Goal: Transaction & Acquisition: Book appointment/travel/reservation

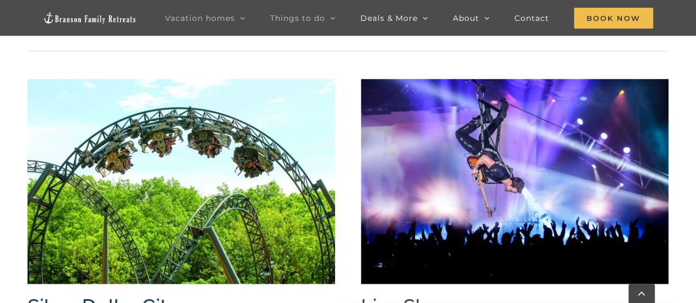
scroll to position [1019, 0]
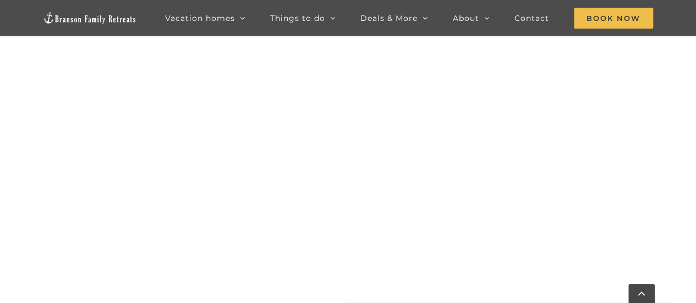
scroll to position [651, 0]
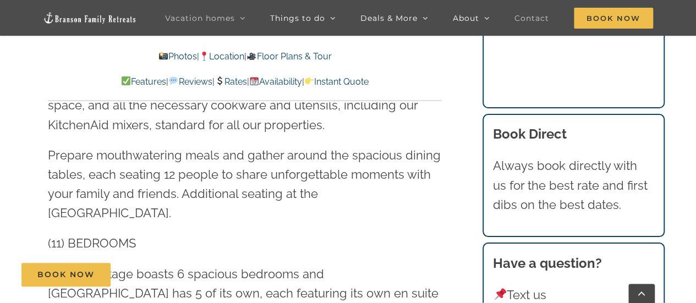
scroll to position [1406, 0]
click at [516, 19] on span "Contact" at bounding box center [531, 18] width 35 height 8
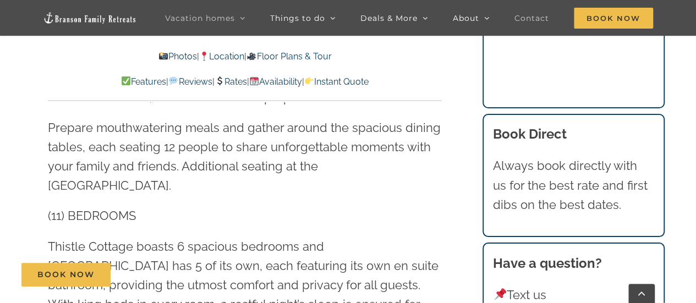
scroll to position [1434, 0]
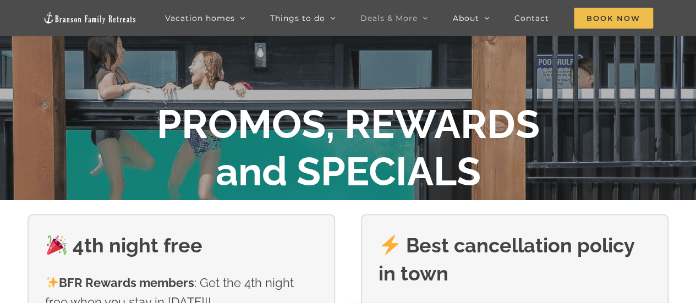
scroll to position [96, 0]
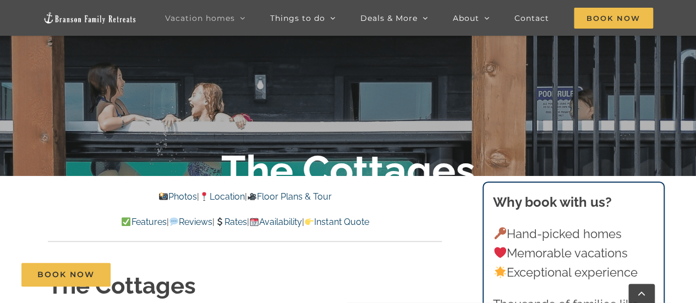
scroll to position [158, 0]
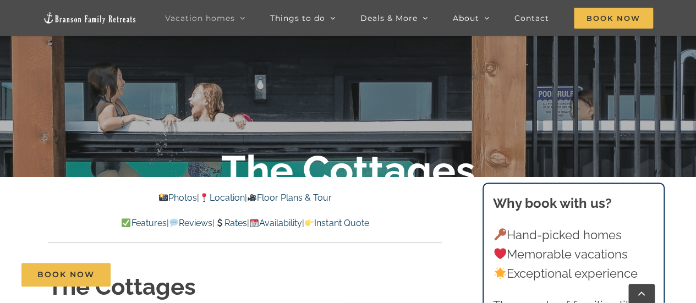
click at [161, 200] on link "Photos" at bounding box center [177, 198] width 39 height 10
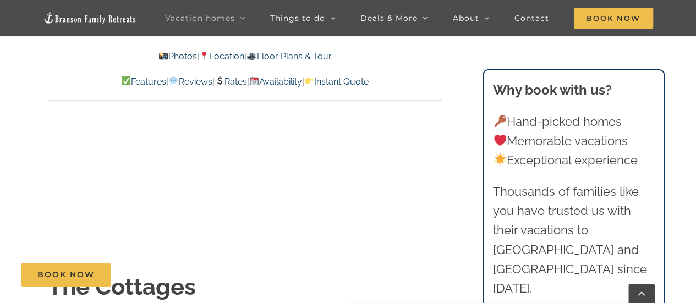
scroll to position [3228, 0]
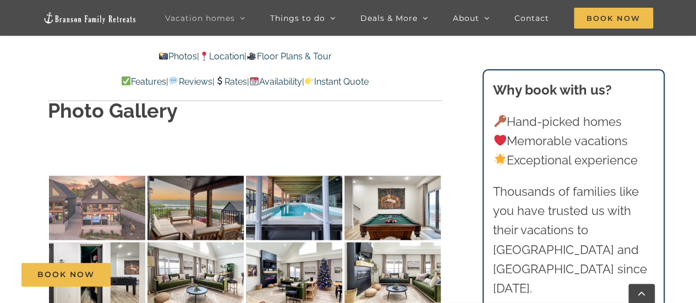
click at [119, 176] on img at bounding box center [97, 208] width 96 height 64
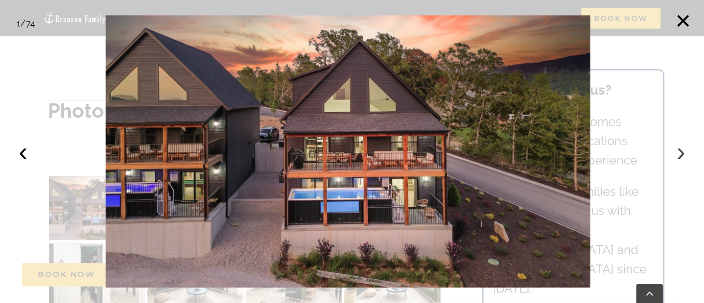
click at [683, 152] on button "›" at bounding box center [681, 152] width 24 height 24
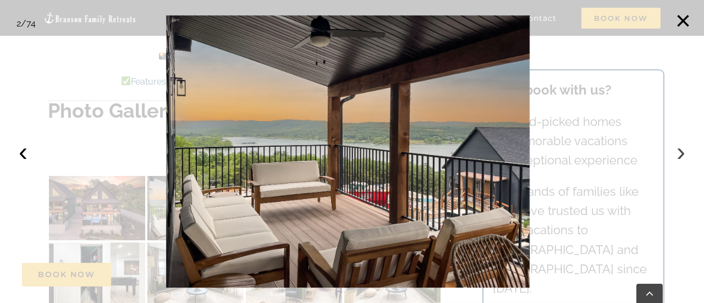
click at [683, 152] on button "›" at bounding box center [681, 152] width 24 height 24
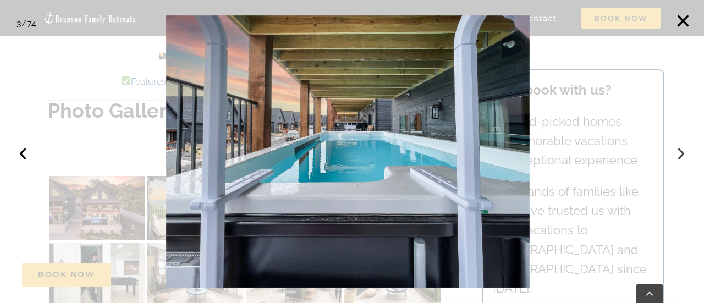
click at [683, 152] on button "›" at bounding box center [681, 152] width 24 height 24
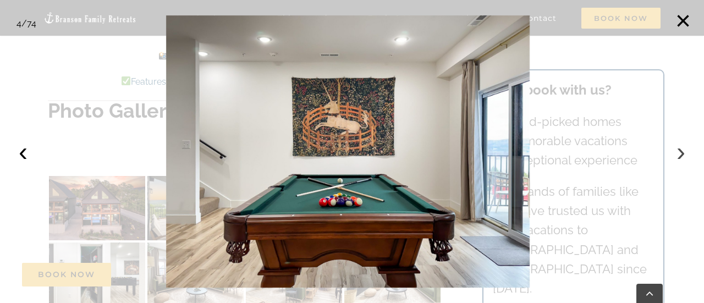
click at [683, 152] on button "›" at bounding box center [681, 152] width 24 height 24
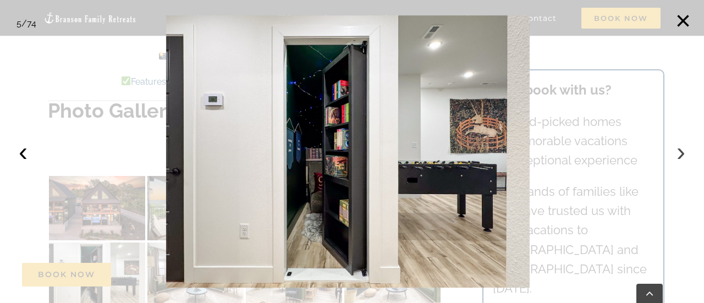
click at [683, 152] on button "›" at bounding box center [681, 152] width 24 height 24
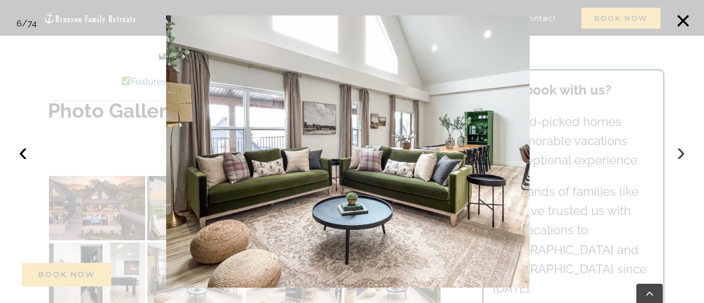
click at [683, 152] on button "›" at bounding box center [681, 152] width 24 height 24
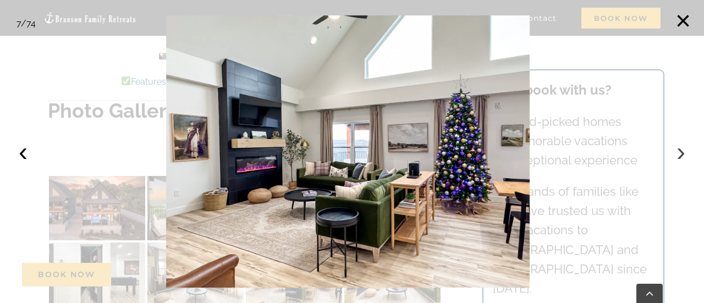
click at [683, 152] on button "›" at bounding box center [681, 152] width 24 height 24
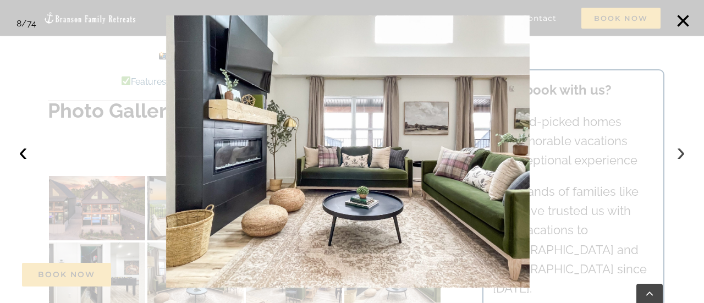
click at [683, 152] on button "›" at bounding box center [681, 152] width 24 height 24
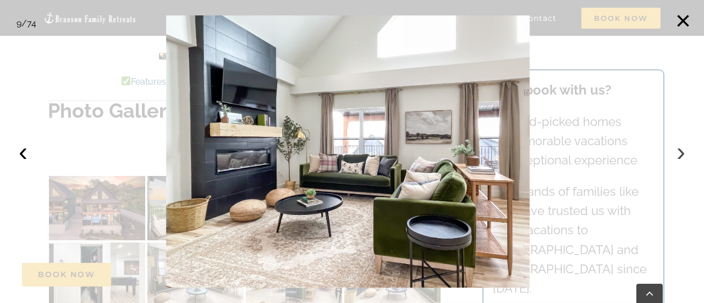
click at [683, 152] on button "›" at bounding box center [681, 152] width 24 height 24
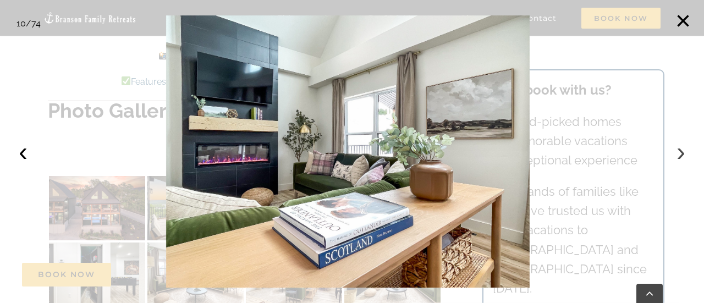
click at [683, 152] on button "›" at bounding box center [681, 152] width 24 height 24
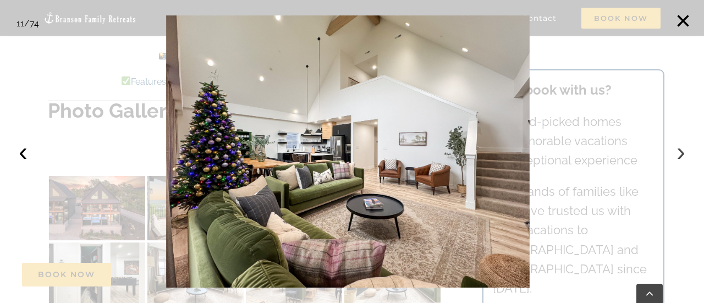
click at [683, 152] on button "›" at bounding box center [681, 152] width 24 height 24
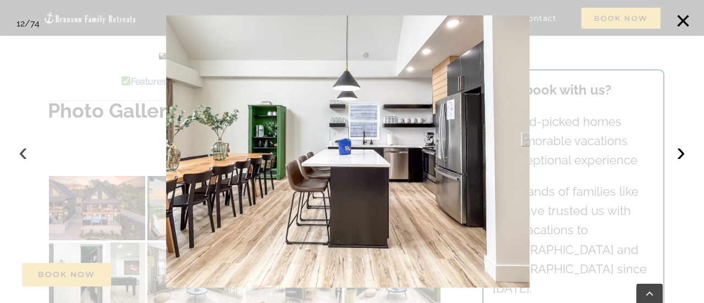
click at [20, 156] on button "‹" at bounding box center [23, 152] width 24 height 24
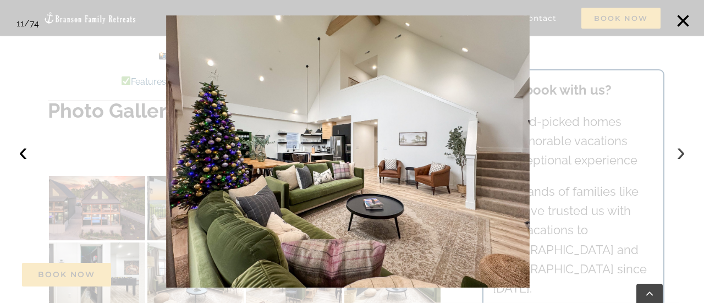
click at [680, 156] on button "›" at bounding box center [681, 152] width 24 height 24
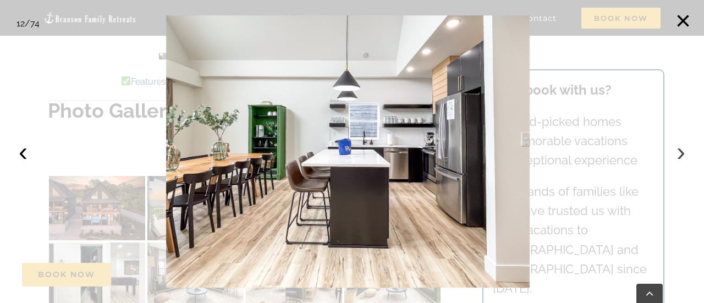
click at [680, 156] on button "›" at bounding box center [681, 152] width 24 height 24
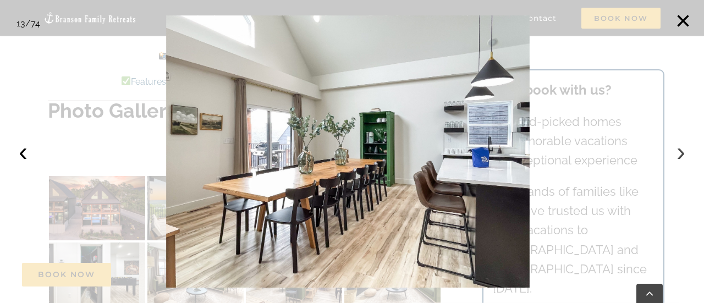
click at [680, 149] on button "›" at bounding box center [681, 152] width 24 height 24
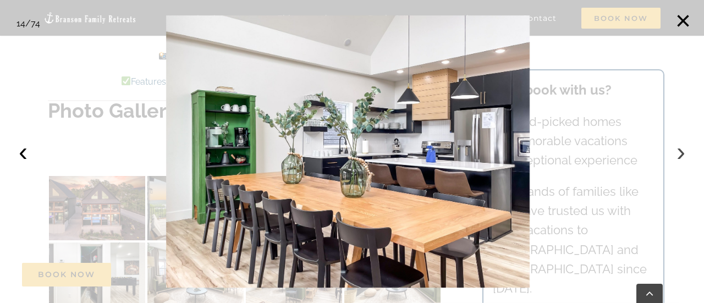
click at [680, 149] on button "›" at bounding box center [681, 152] width 24 height 24
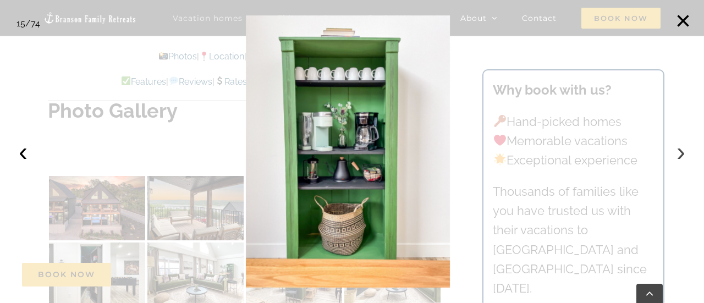
click at [680, 149] on button "›" at bounding box center [681, 152] width 24 height 24
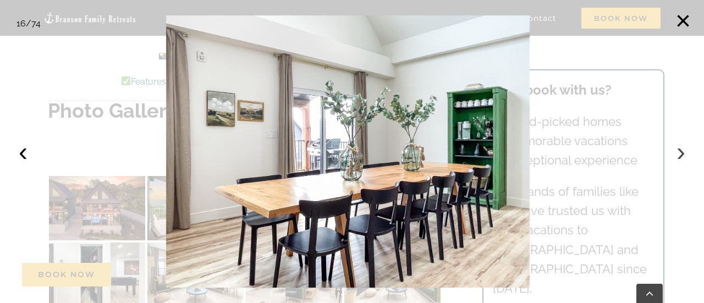
click at [680, 149] on button "›" at bounding box center [681, 152] width 24 height 24
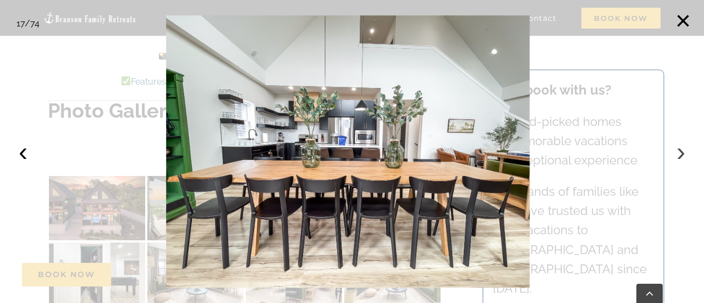
click at [680, 149] on button "›" at bounding box center [681, 152] width 24 height 24
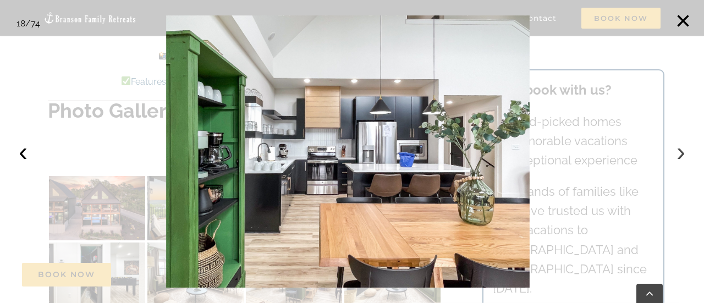
click at [680, 149] on button "›" at bounding box center [681, 152] width 24 height 24
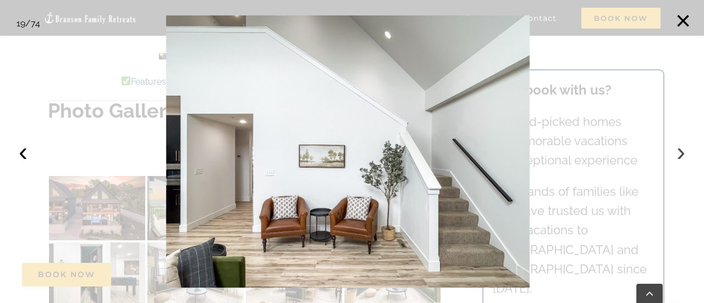
click at [680, 149] on button "›" at bounding box center [681, 152] width 24 height 24
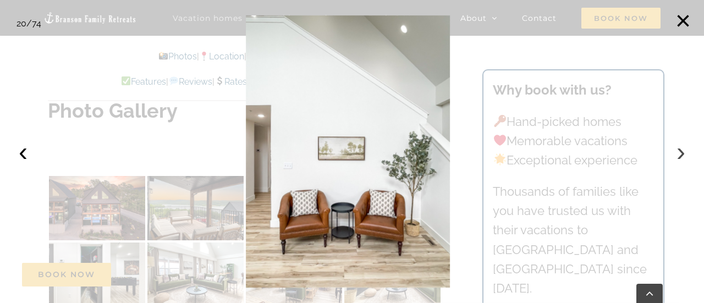
click at [680, 149] on button "›" at bounding box center [681, 152] width 24 height 24
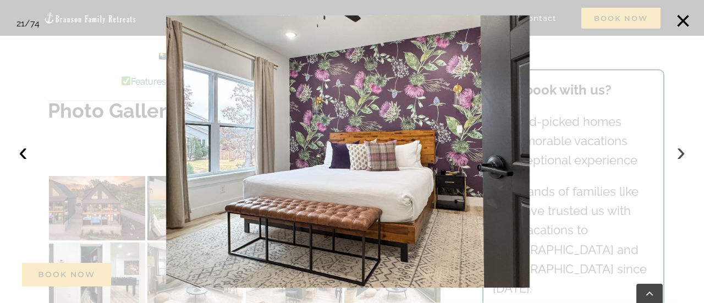
click at [680, 149] on button "›" at bounding box center [681, 152] width 24 height 24
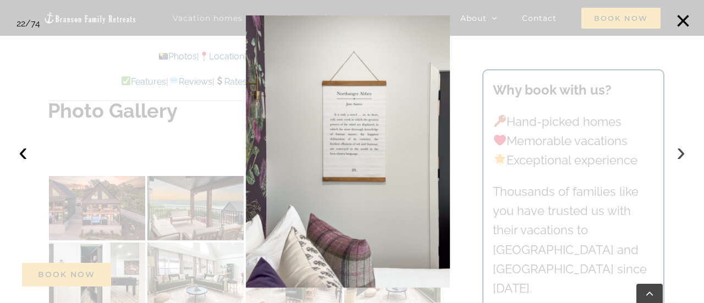
click at [680, 149] on button "›" at bounding box center [681, 152] width 24 height 24
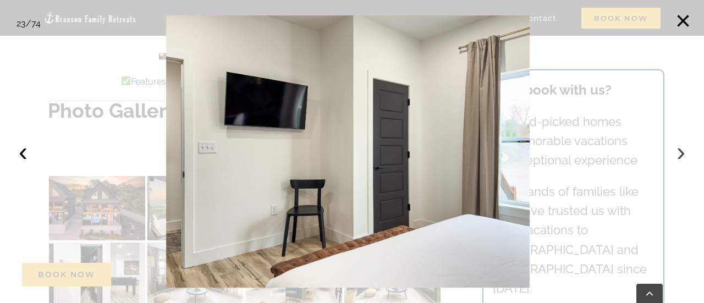
click at [680, 149] on button "›" at bounding box center [681, 152] width 24 height 24
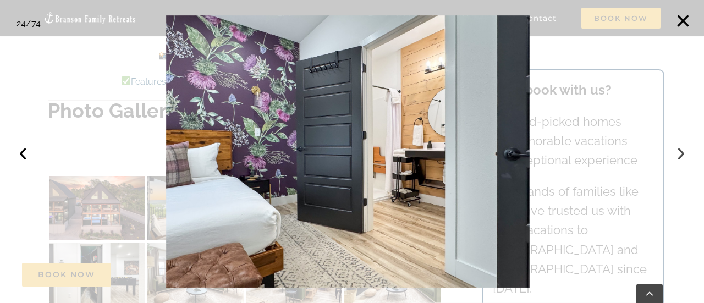
click at [680, 149] on button "›" at bounding box center [681, 152] width 24 height 24
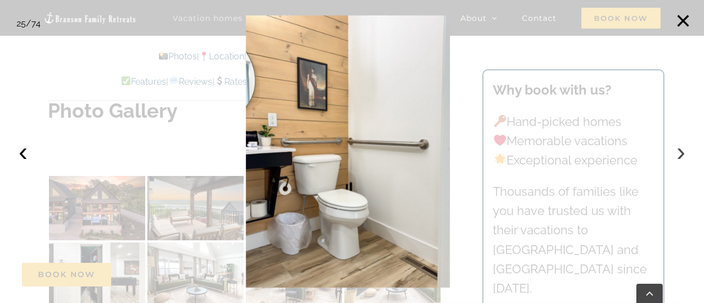
click at [680, 149] on button "›" at bounding box center [681, 152] width 24 height 24
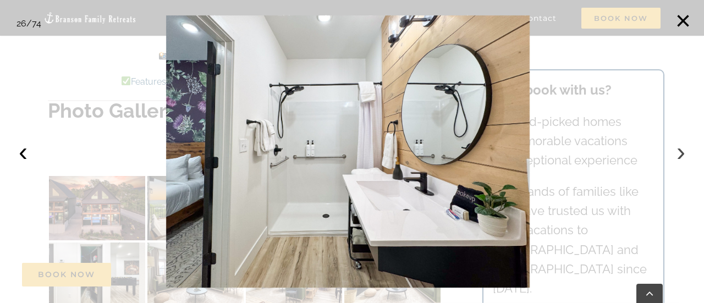
click at [680, 149] on button "›" at bounding box center [681, 152] width 24 height 24
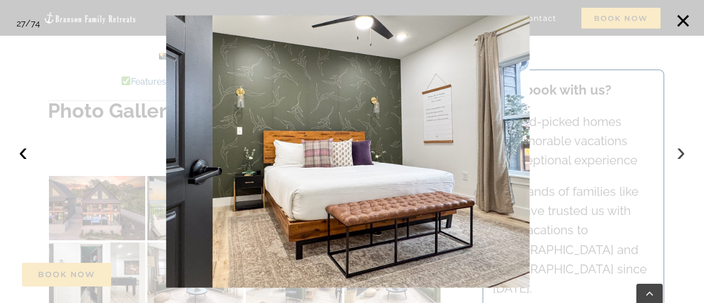
click at [680, 149] on button "›" at bounding box center [681, 152] width 24 height 24
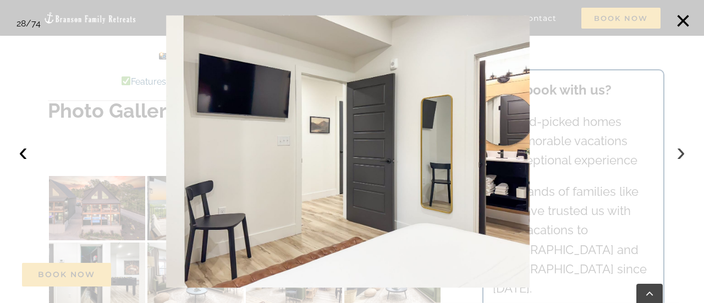
click at [680, 149] on button "›" at bounding box center [681, 152] width 24 height 24
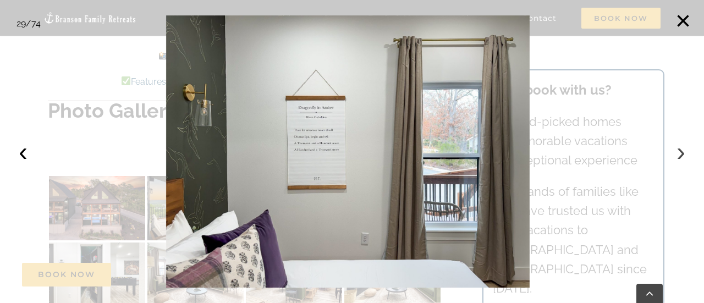
click at [680, 149] on button "›" at bounding box center [681, 152] width 24 height 24
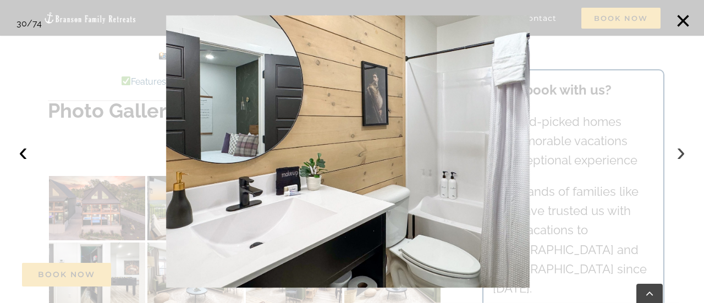
click at [680, 149] on button "›" at bounding box center [681, 152] width 24 height 24
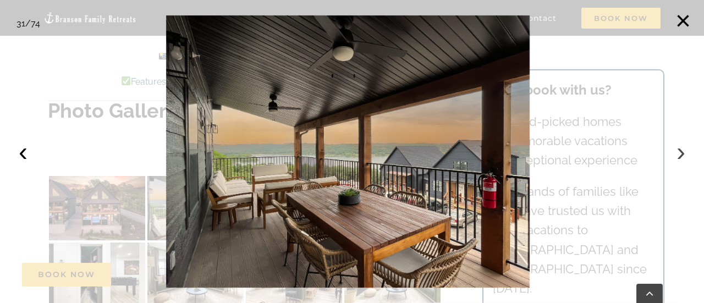
click at [680, 149] on button "›" at bounding box center [681, 152] width 24 height 24
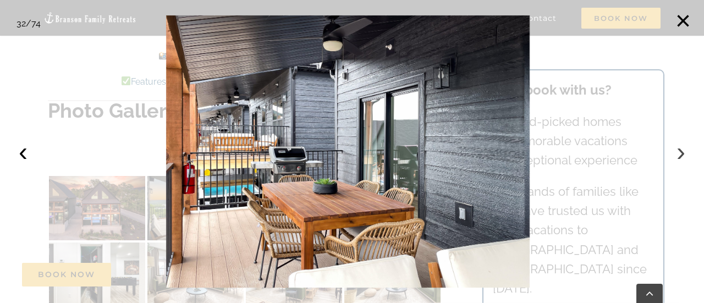
click at [680, 149] on button "›" at bounding box center [681, 152] width 24 height 24
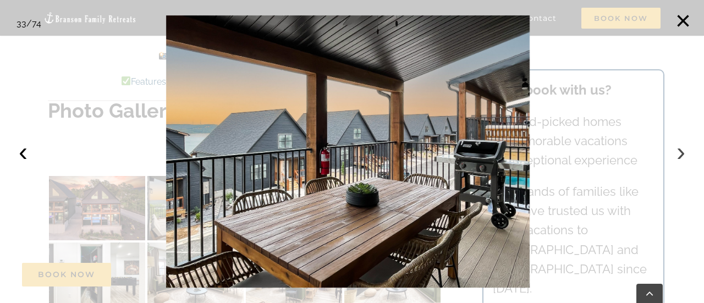
click at [680, 149] on button "›" at bounding box center [681, 152] width 24 height 24
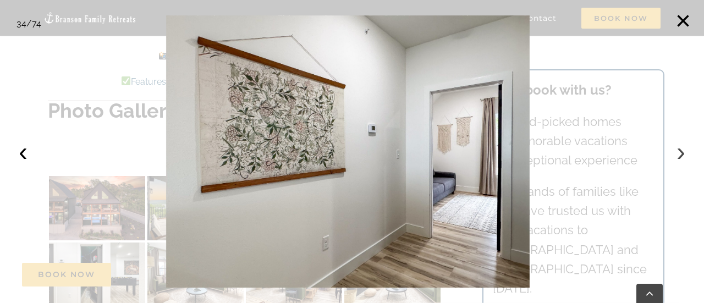
click at [680, 149] on button "›" at bounding box center [681, 152] width 24 height 24
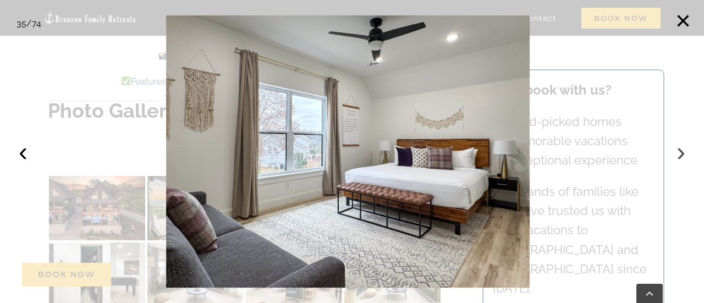
click at [680, 149] on button "›" at bounding box center [681, 152] width 24 height 24
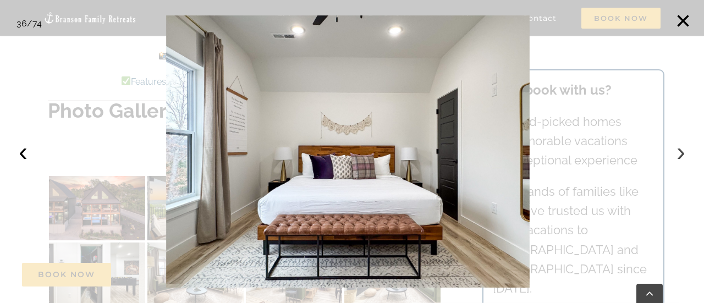
click at [680, 149] on button "›" at bounding box center [681, 152] width 24 height 24
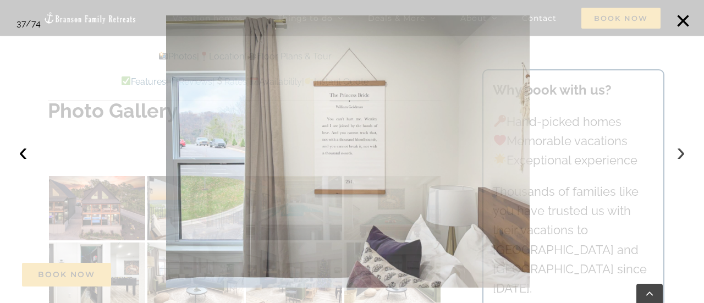
click at [680, 149] on button "›" at bounding box center [681, 152] width 24 height 24
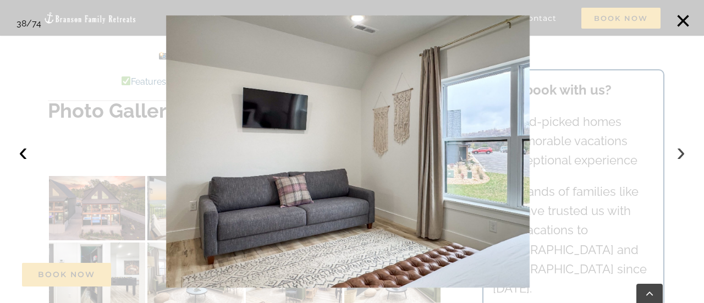
click at [680, 149] on button "›" at bounding box center [681, 152] width 24 height 24
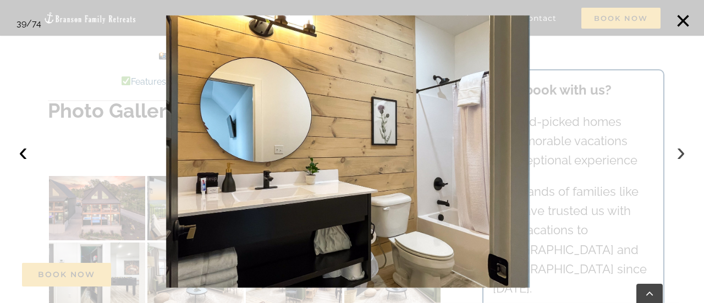
click at [680, 149] on button "›" at bounding box center [681, 152] width 24 height 24
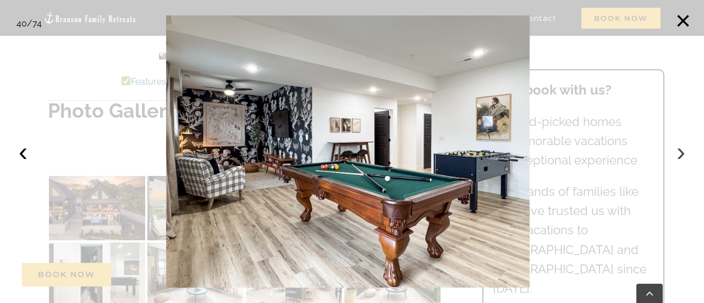
click at [680, 149] on button "›" at bounding box center [681, 152] width 24 height 24
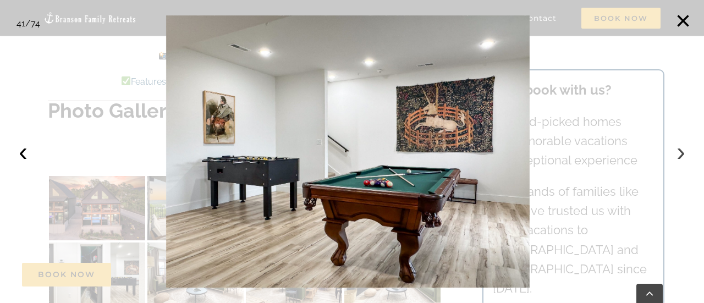
click at [680, 149] on button "›" at bounding box center [681, 152] width 24 height 24
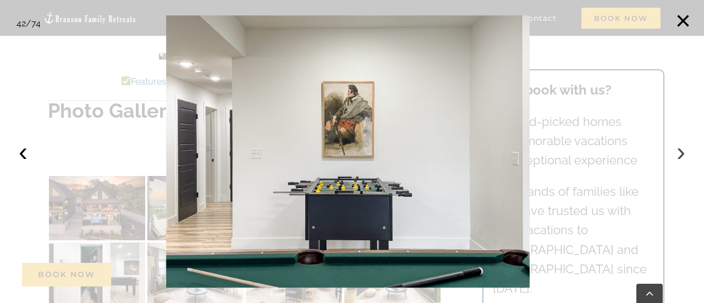
click at [680, 149] on button "›" at bounding box center [681, 152] width 24 height 24
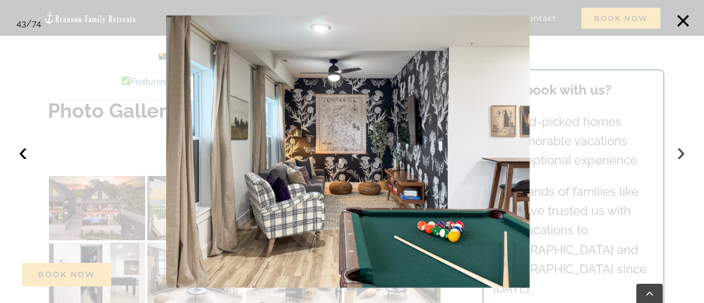
click at [680, 149] on button "›" at bounding box center [681, 152] width 24 height 24
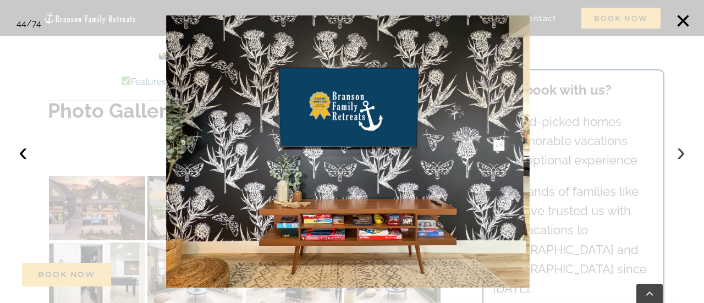
click at [680, 149] on button "›" at bounding box center [681, 152] width 24 height 24
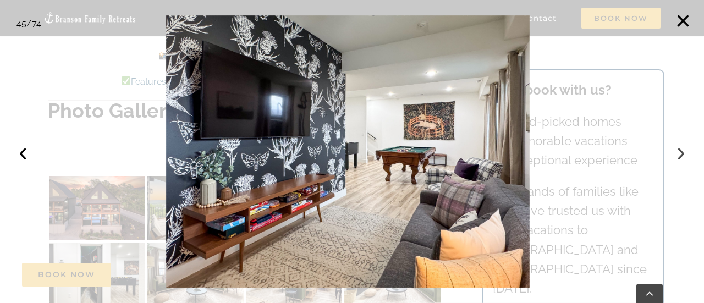
click at [680, 149] on button "›" at bounding box center [681, 152] width 24 height 24
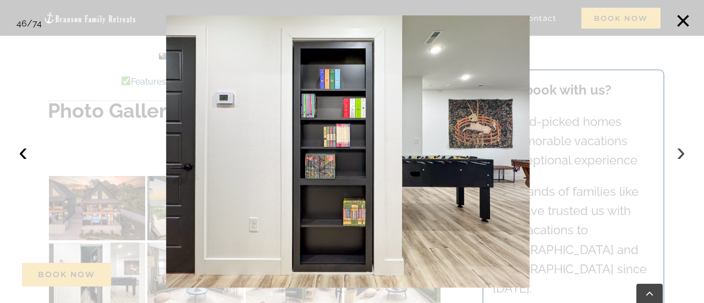
click at [680, 149] on button "›" at bounding box center [681, 152] width 24 height 24
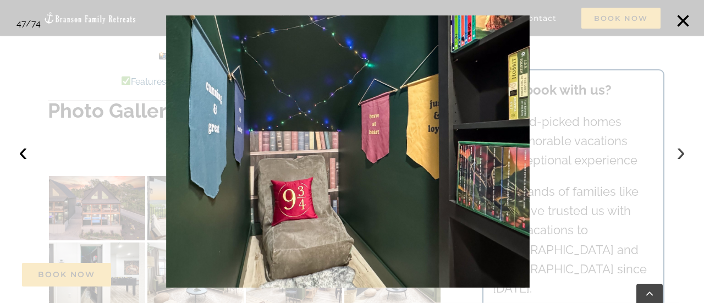
click at [680, 149] on button "›" at bounding box center [681, 152] width 24 height 24
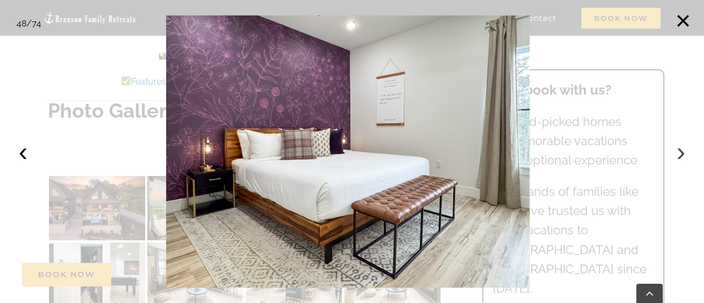
click at [680, 149] on button "›" at bounding box center [681, 152] width 24 height 24
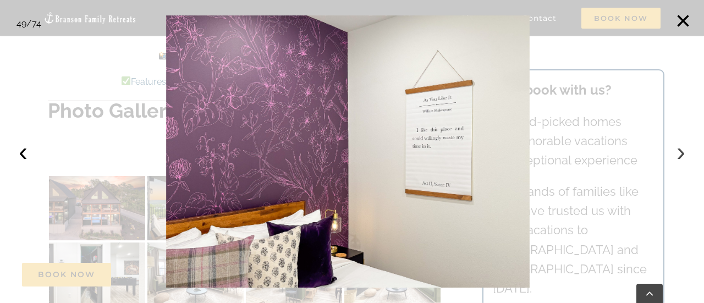
click at [680, 149] on button "›" at bounding box center [681, 152] width 24 height 24
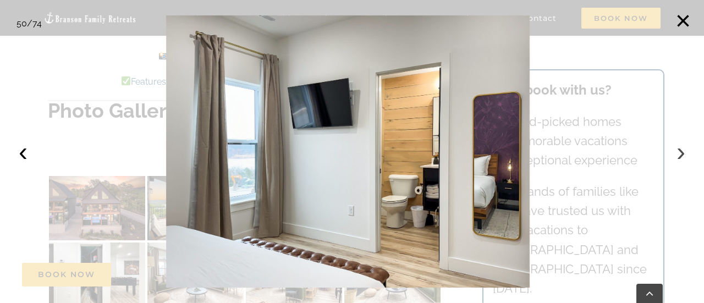
click at [680, 149] on button "›" at bounding box center [681, 152] width 24 height 24
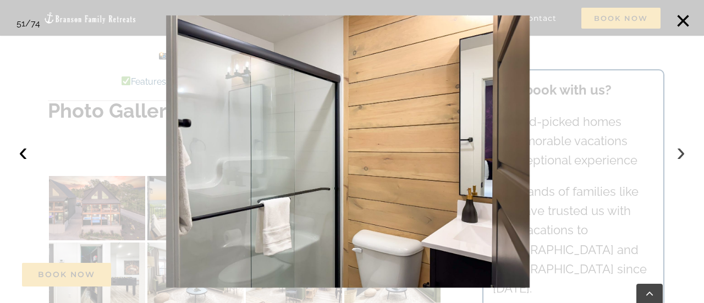
click at [680, 149] on button "›" at bounding box center [681, 152] width 24 height 24
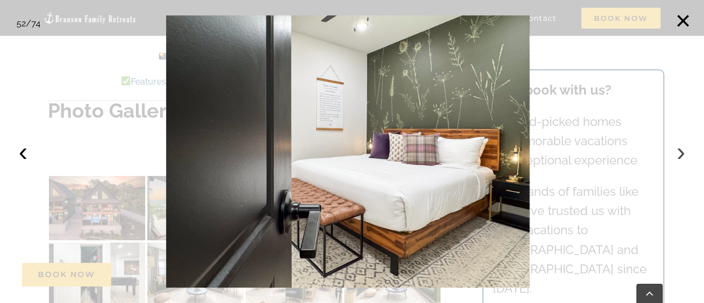
click at [680, 149] on button "›" at bounding box center [681, 152] width 24 height 24
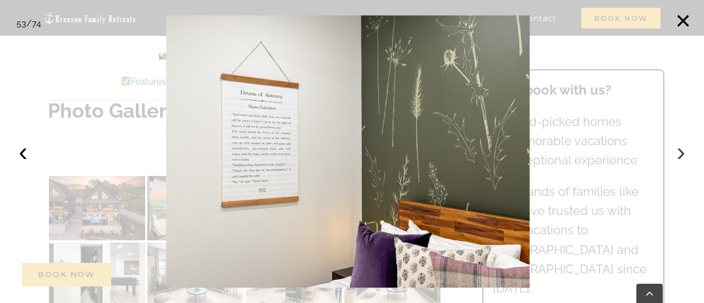
click at [680, 149] on button "›" at bounding box center [681, 152] width 24 height 24
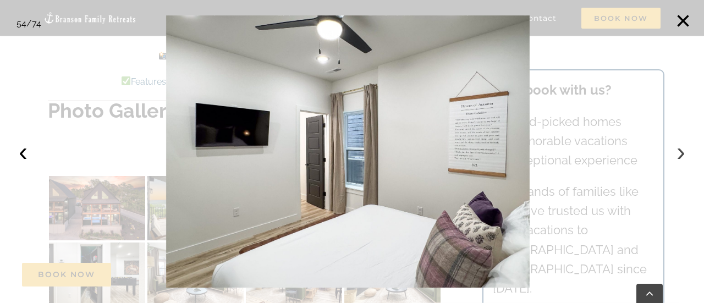
click at [680, 149] on button "›" at bounding box center [681, 152] width 24 height 24
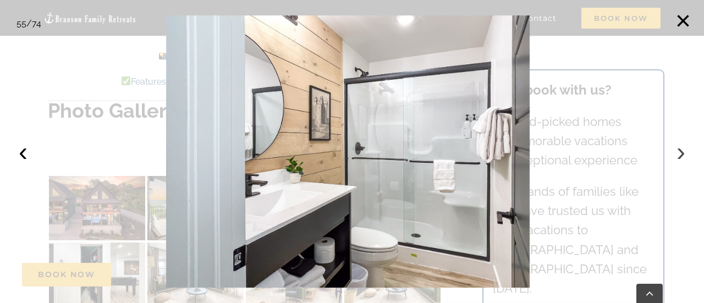
click at [680, 149] on button "›" at bounding box center [681, 152] width 24 height 24
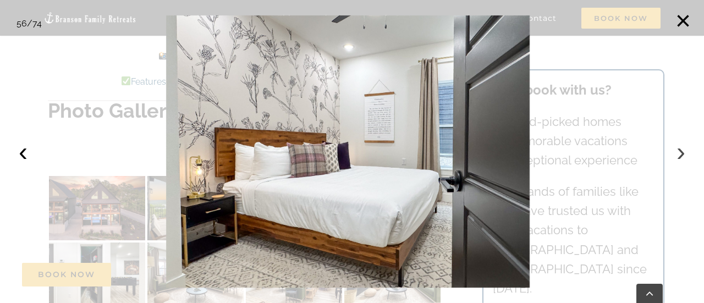
click at [680, 149] on button "›" at bounding box center [681, 152] width 24 height 24
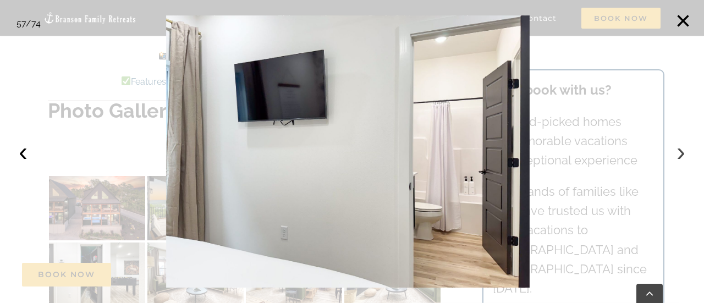
click at [680, 149] on button "›" at bounding box center [681, 152] width 24 height 24
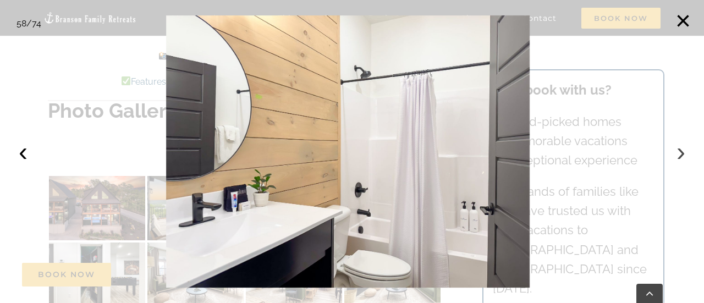
click at [680, 149] on button "›" at bounding box center [681, 152] width 24 height 24
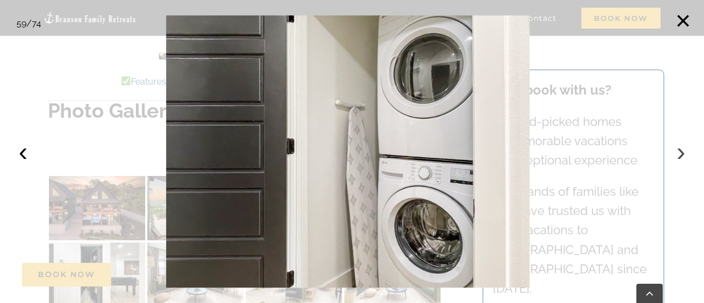
click at [680, 149] on button "›" at bounding box center [681, 152] width 24 height 24
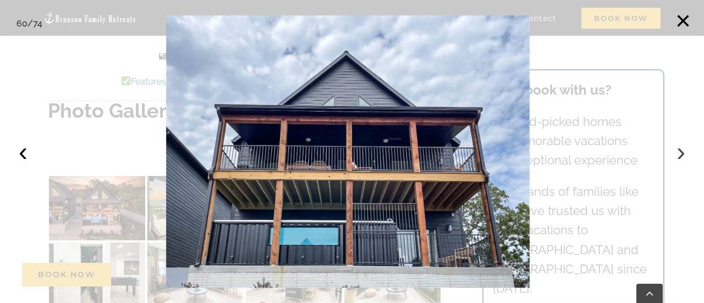
click at [680, 149] on button "›" at bounding box center [681, 152] width 24 height 24
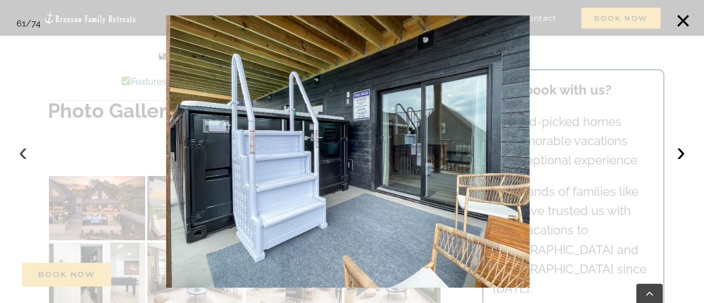
click at [19, 153] on button "‹" at bounding box center [23, 152] width 24 height 24
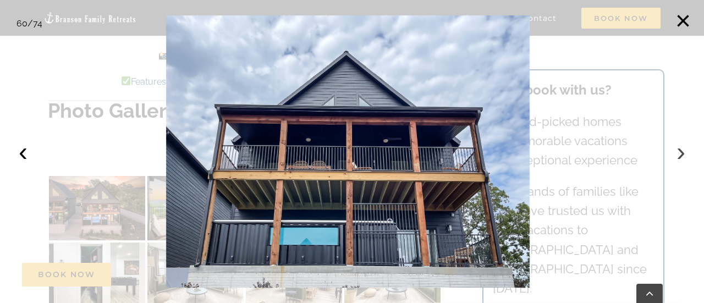
click at [680, 151] on button "›" at bounding box center [681, 152] width 24 height 24
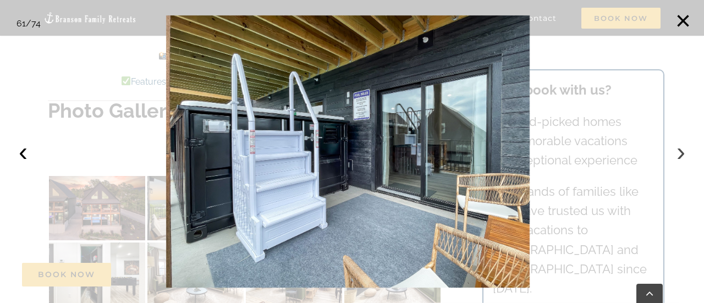
click at [680, 151] on button "›" at bounding box center [681, 152] width 24 height 24
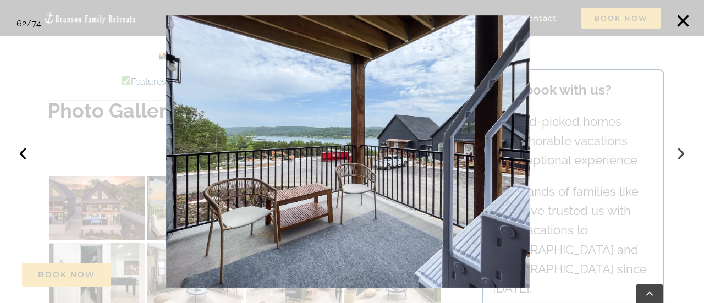
click at [680, 151] on button "›" at bounding box center [681, 152] width 24 height 24
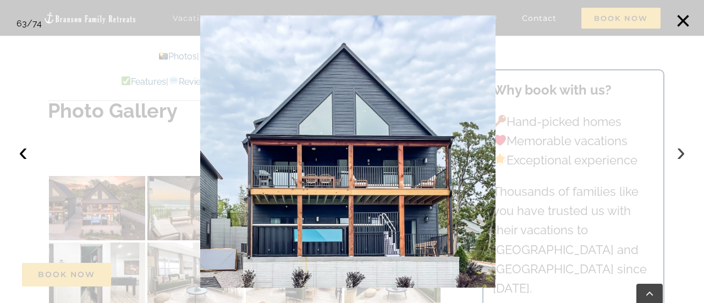
click at [680, 151] on button "›" at bounding box center [681, 152] width 24 height 24
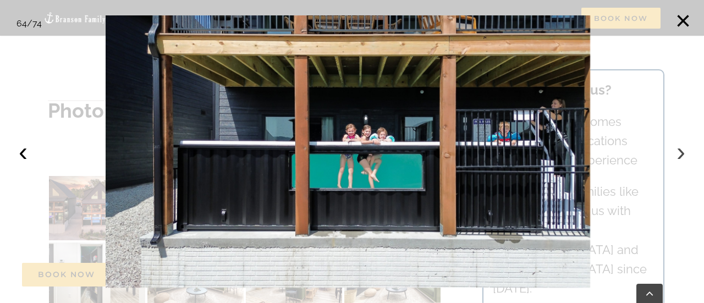
click at [680, 151] on button "›" at bounding box center [681, 152] width 24 height 24
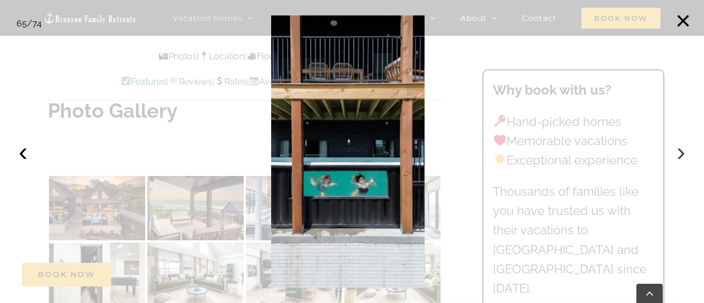
click at [680, 151] on button "›" at bounding box center [681, 152] width 24 height 24
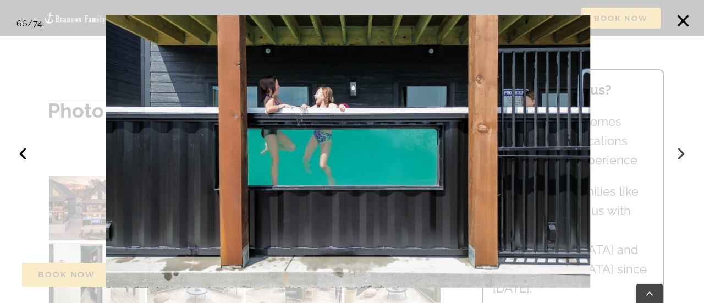
click at [680, 151] on button "›" at bounding box center [681, 152] width 24 height 24
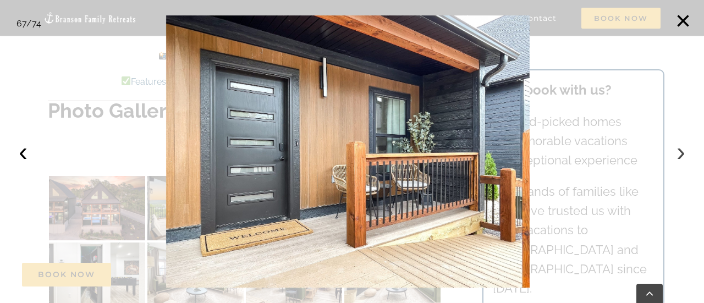
click at [680, 151] on button "›" at bounding box center [681, 152] width 24 height 24
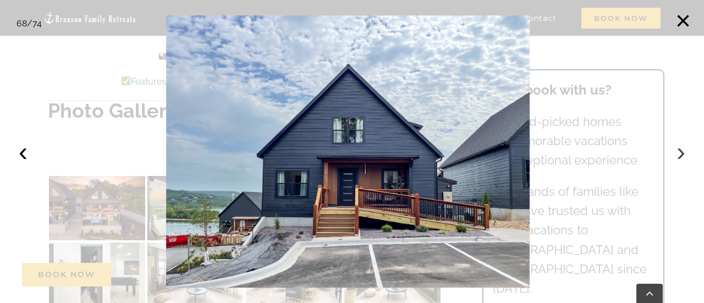
click at [680, 151] on button "›" at bounding box center [681, 152] width 24 height 24
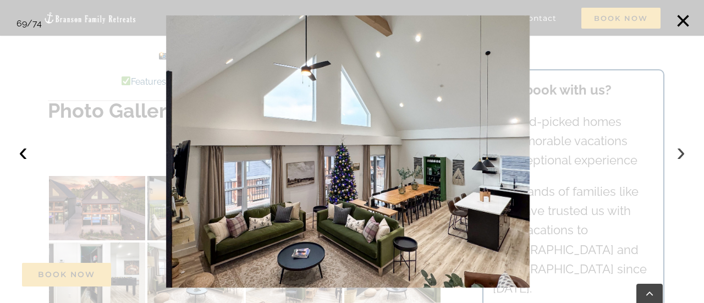
click at [680, 151] on button "›" at bounding box center [681, 152] width 24 height 24
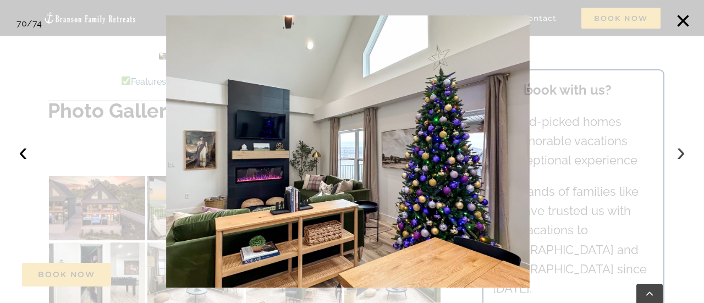
click at [680, 151] on button "›" at bounding box center [681, 152] width 24 height 24
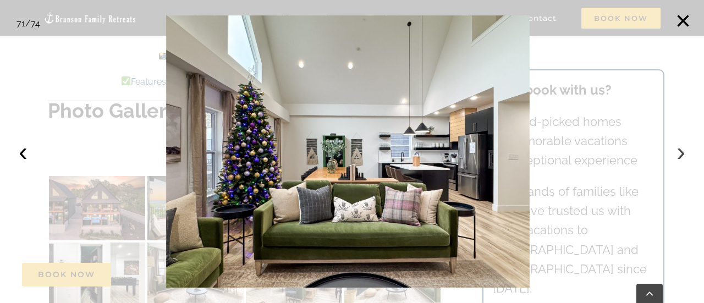
click at [680, 151] on button "›" at bounding box center [681, 152] width 24 height 24
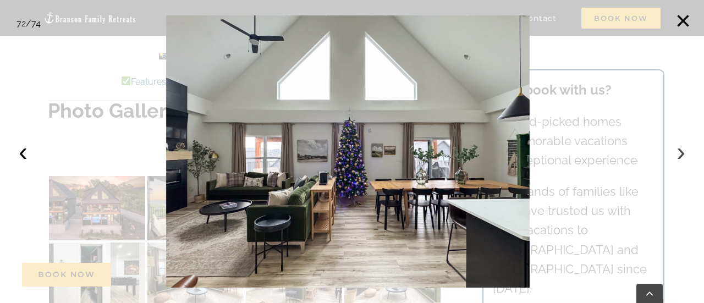
click at [680, 151] on button "›" at bounding box center [681, 152] width 24 height 24
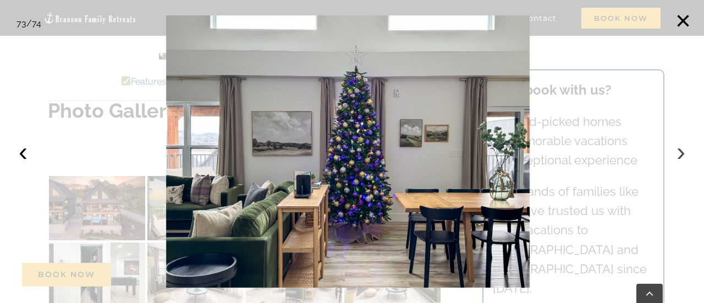
click at [680, 151] on button "›" at bounding box center [681, 152] width 24 height 24
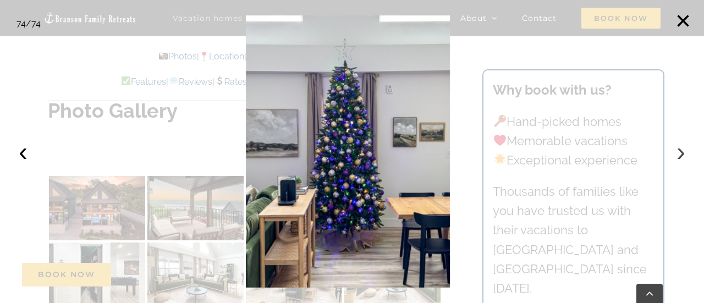
click at [680, 151] on button "›" at bounding box center [681, 152] width 24 height 24
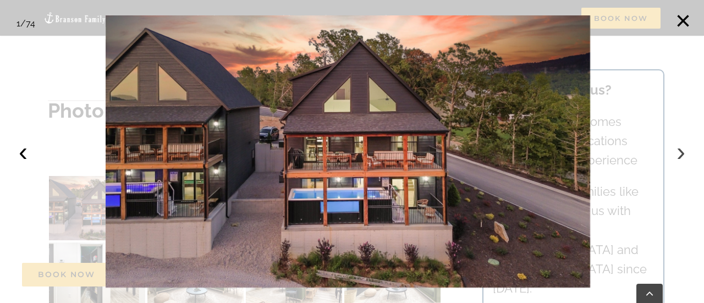
click at [680, 151] on button "›" at bounding box center [681, 152] width 24 height 24
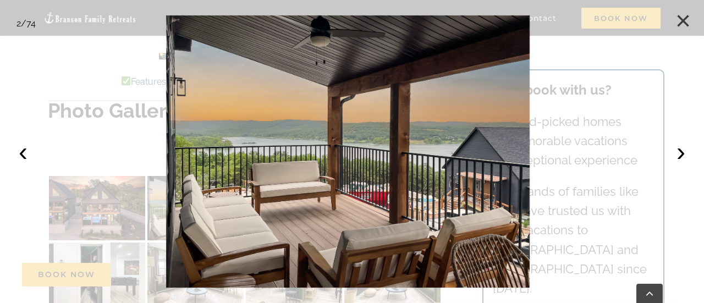
click at [683, 25] on button "×" at bounding box center [683, 21] width 24 height 24
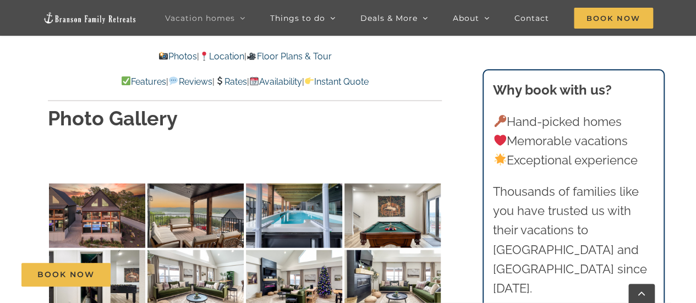
scroll to position [3219, 0]
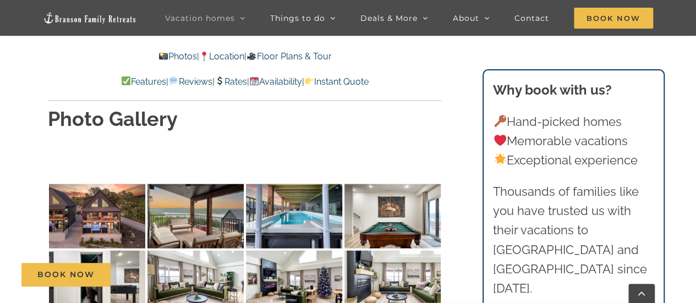
click at [235, 80] on link "Rates" at bounding box center [231, 81] width 32 height 10
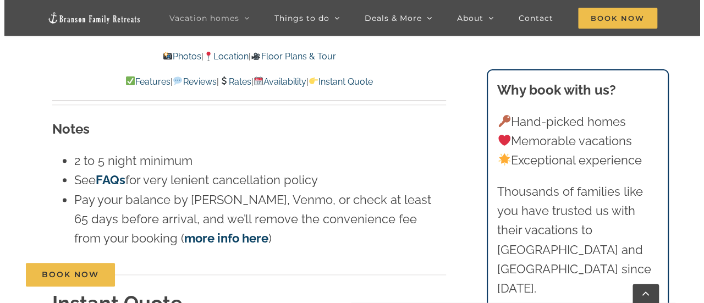
scroll to position [11022, 0]
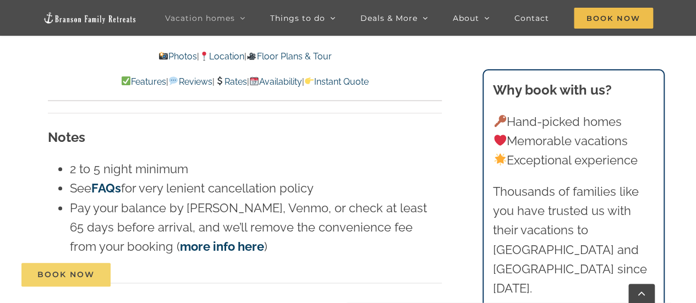
click at [83, 271] on span "Book Now" at bounding box center [65, 274] width 57 height 9
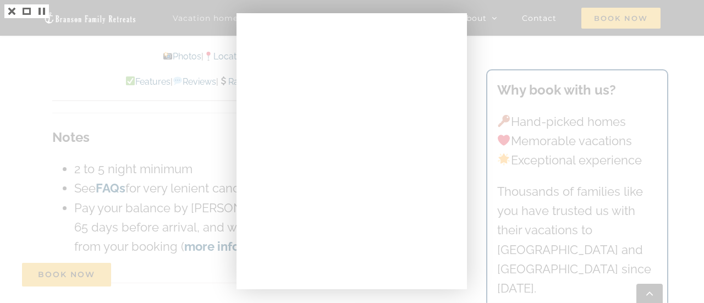
click at [80, 113] on div at bounding box center [352, 151] width 704 height 303
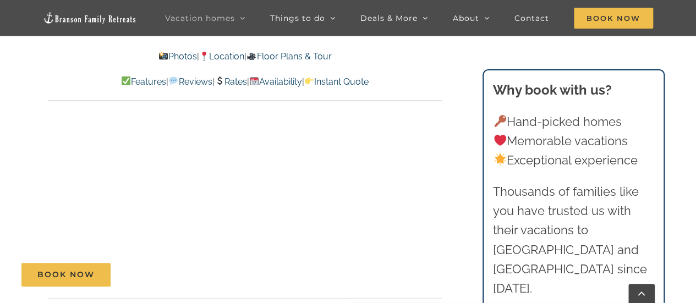
scroll to position [7464, 0]
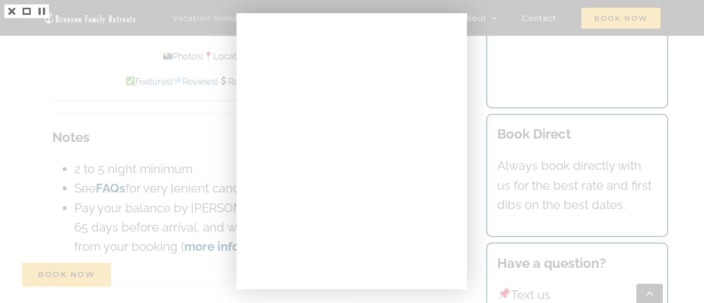
click at [118, 97] on div at bounding box center [352, 151] width 704 height 303
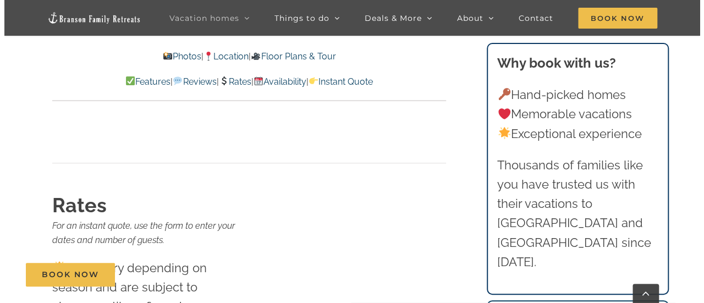
scroll to position [10654, 0]
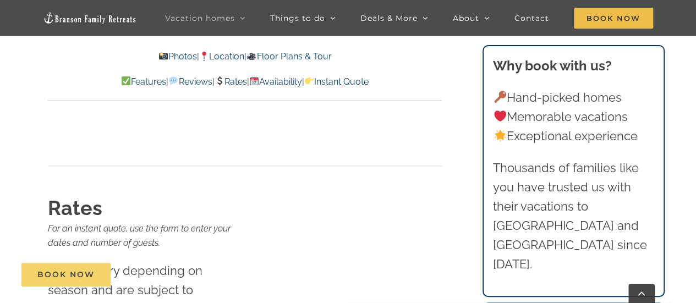
click at [81, 276] on span "Book Now" at bounding box center [65, 274] width 57 height 9
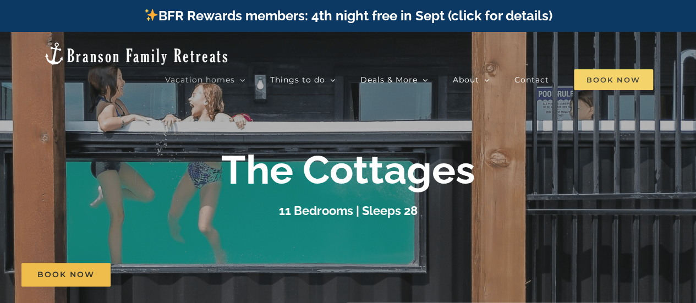
click at [616, 69] on span "Book Now" at bounding box center [613, 79] width 79 height 21
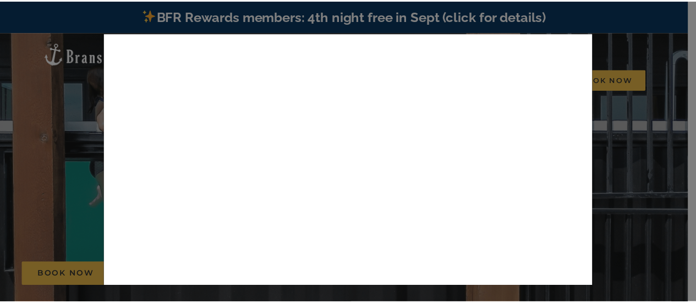
scroll to position [349, 0]
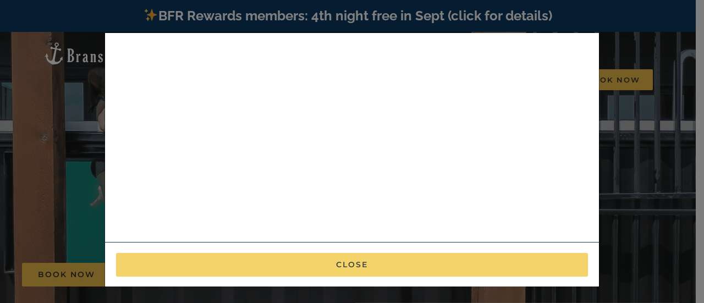
click at [386, 265] on button "Close" at bounding box center [352, 265] width 472 height 24
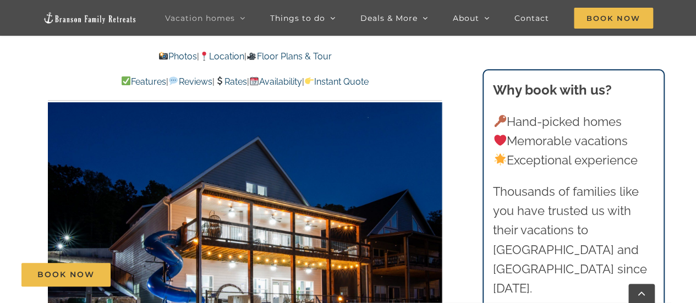
scroll to position [681, 0]
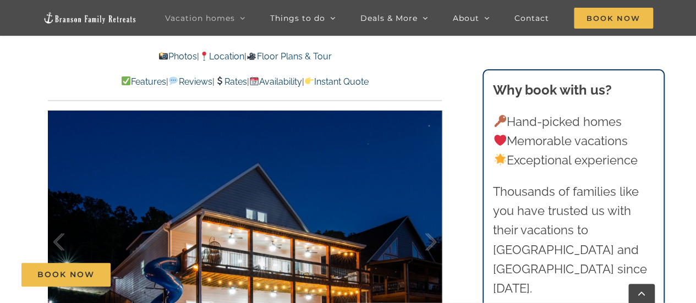
click at [167, 56] on link "Photos" at bounding box center [177, 56] width 39 height 10
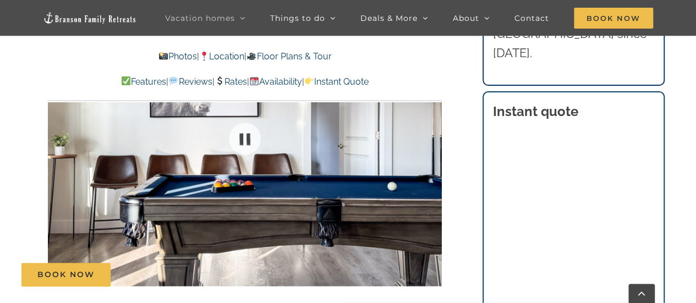
scroll to position [771, 0]
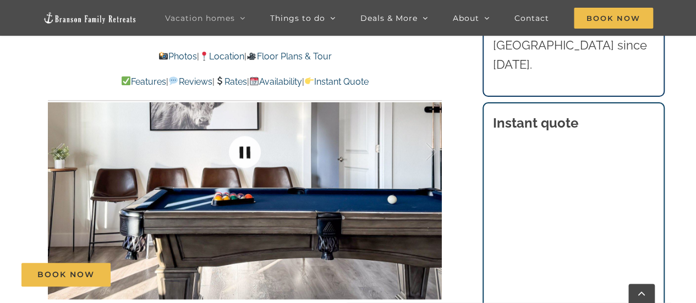
click at [245, 149] on link at bounding box center [245, 152] width 44 height 44
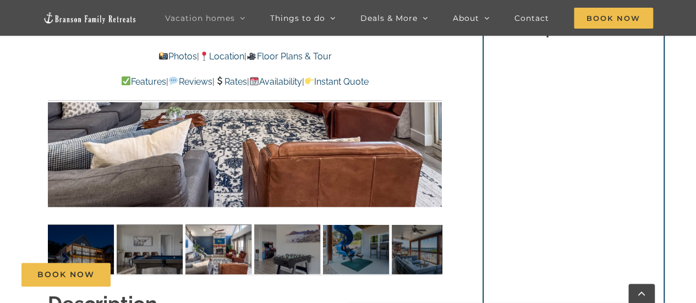
scroll to position [865, 0]
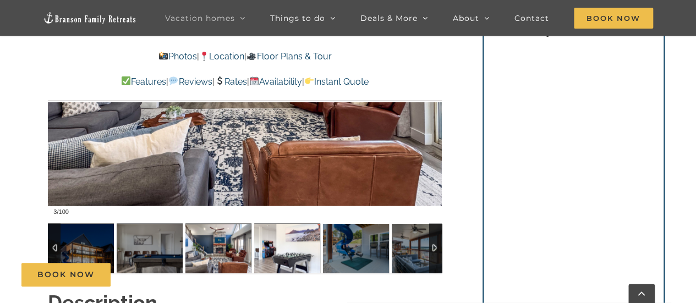
click at [283, 256] on img at bounding box center [287, 248] width 66 height 50
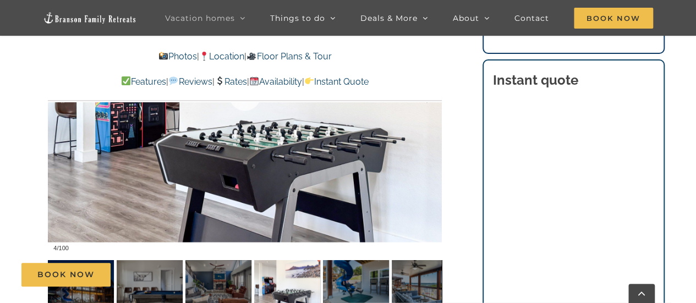
scroll to position [835, 0]
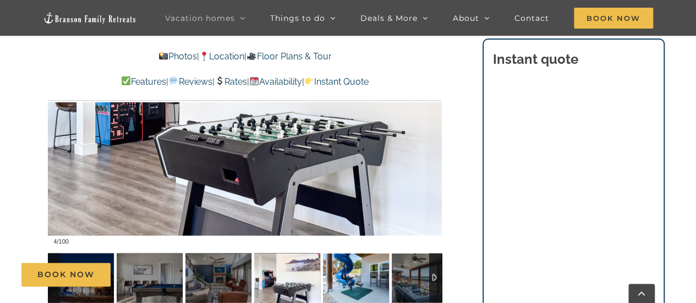
click at [363, 288] on img at bounding box center [356, 278] width 66 height 50
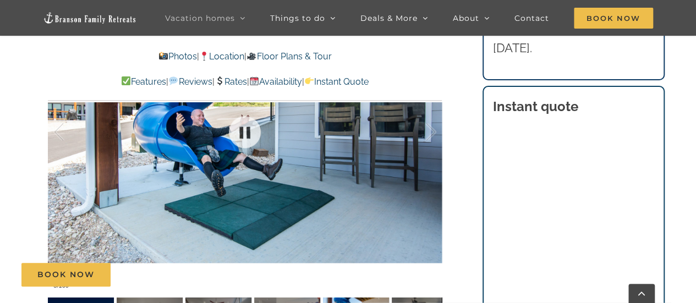
scroll to position [769, 0]
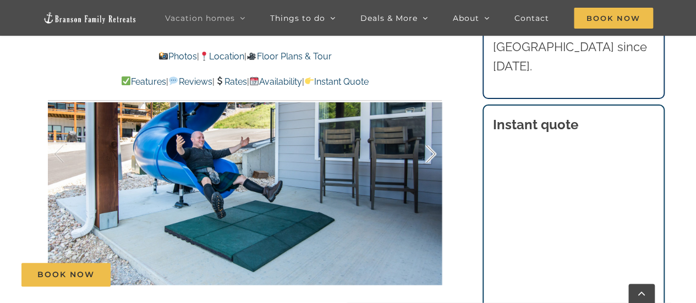
click at [431, 151] on div at bounding box center [419, 154] width 34 height 68
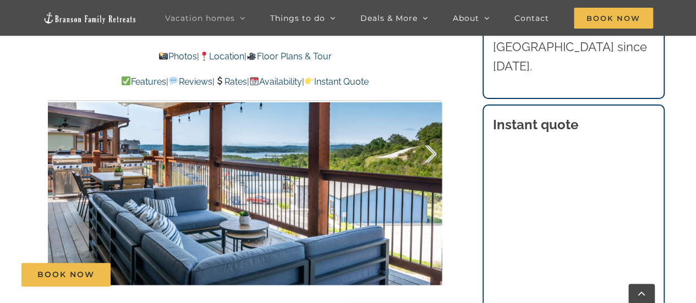
click at [431, 151] on div at bounding box center [419, 154] width 34 height 68
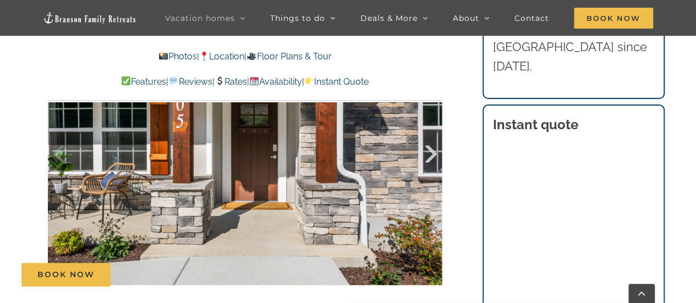
click at [431, 151] on div at bounding box center [419, 154] width 34 height 68
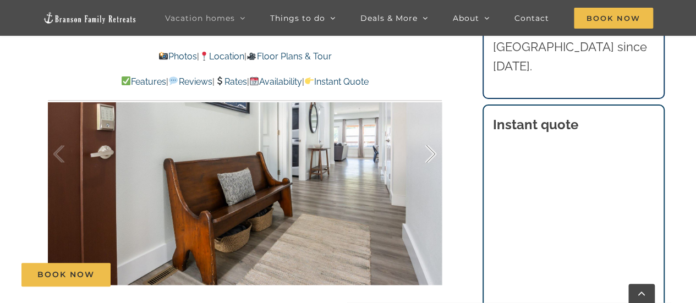
click at [431, 151] on div at bounding box center [419, 154] width 34 height 68
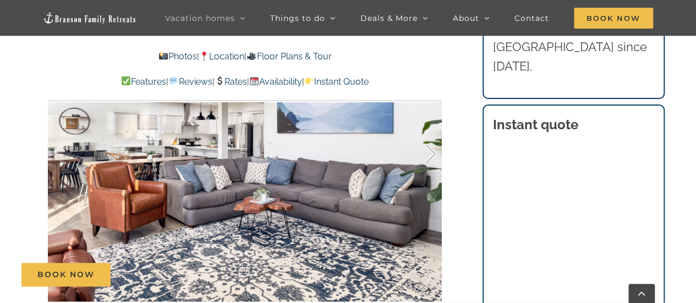
click at [431, 151] on div at bounding box center [419, 154] width 34 height 68
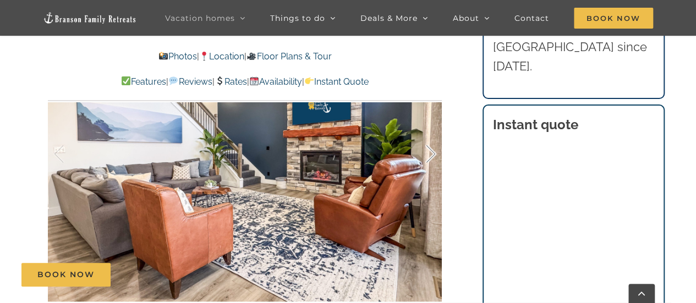
click at [431, 151] on div at bounding box center [419, 154] width 34 height 68
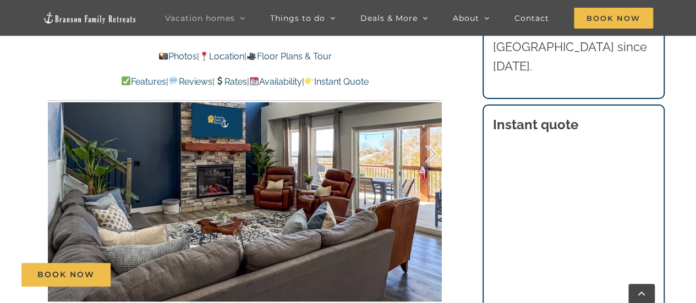
click at [431, 151] on div at bounding box center [419, 154] width 34 height 68
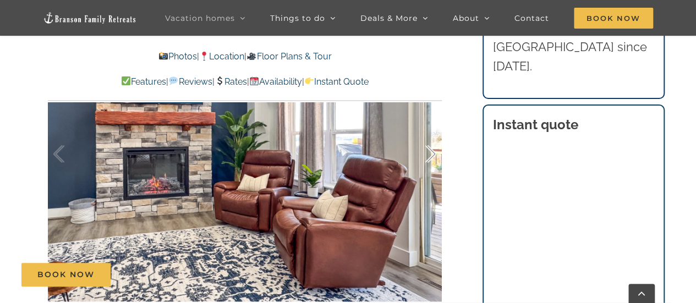
click at [431, 151] on div at bounding box center [419, 154] width 34 height 68
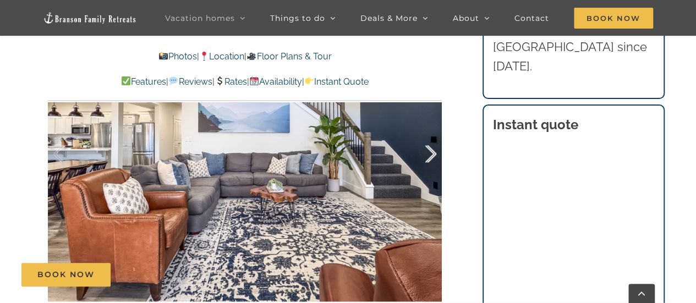
click at [432, 160] on div at bounding box center [419, 154] width 34 height 68
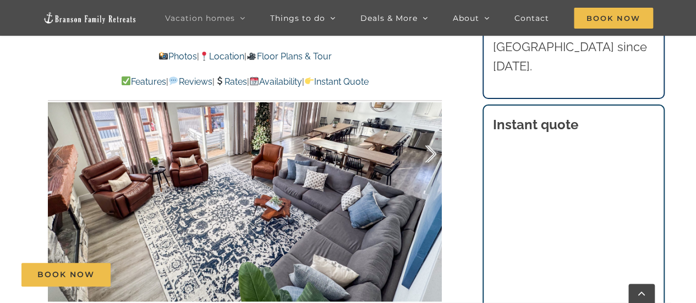
click at [432, 160] on div at bounding box center [419, 154] width 34 height 68
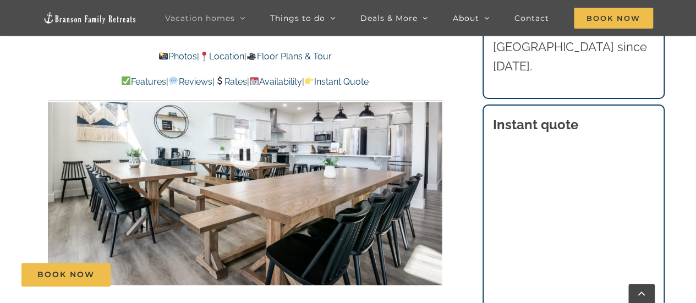
click at [432, 160] on div at bounding box center [245, 153] width 394 height 323
click at [434, 153] on div at bounding box center [419, 154] width 34 height 68
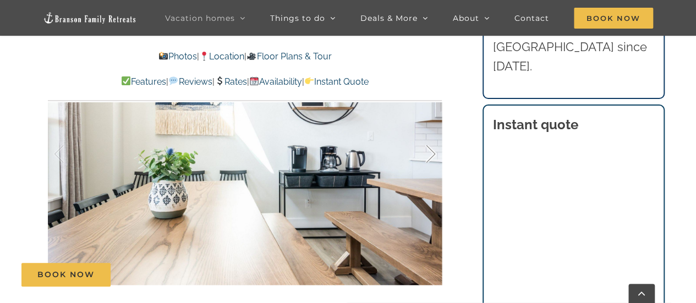
click at [434, 153] on div at bounding box center [419, 154] width 34 height 68
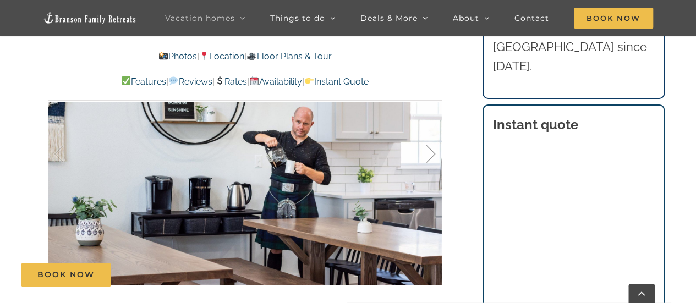
click at [434, 153] on div at bounding box center [419, 154] width 34 height 68
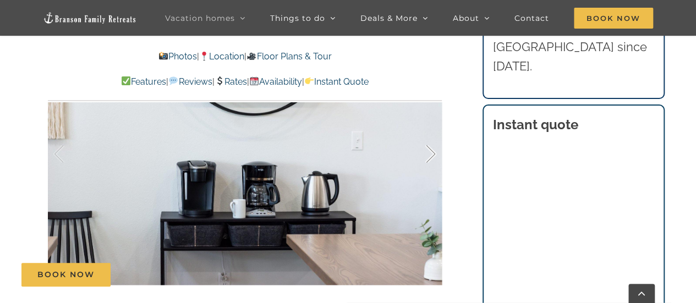
click at [434, 153] on div at bounding box center [419, 154] width 34 height 68
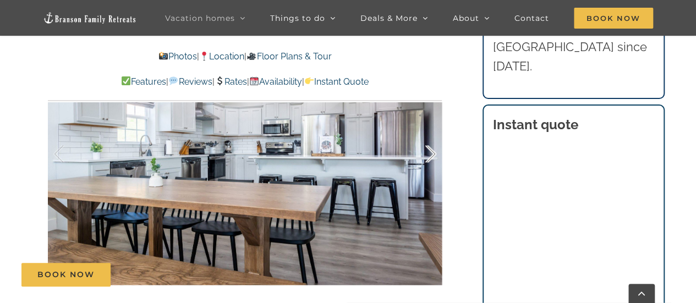
click at [434, 153] on div at bounding box center [419, 154] width 34 height 68
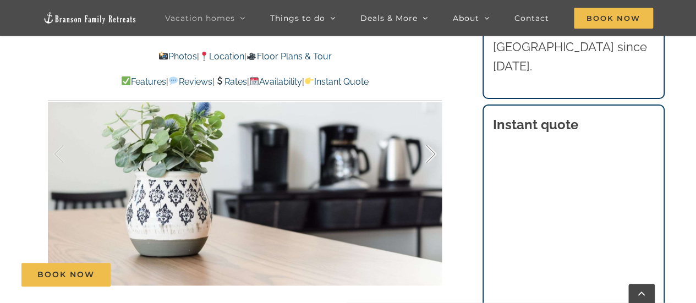
click at [434, 153] on div at bounding box center [419, 154] width 34 height 68
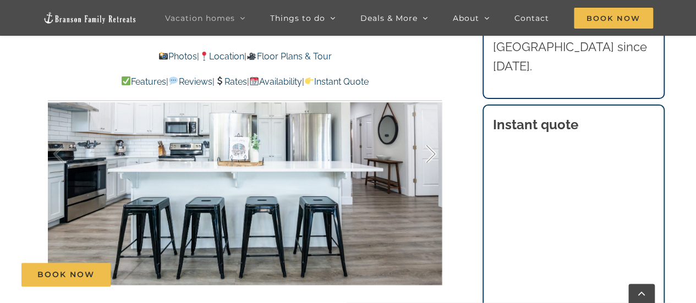
click at [434, 153] on div at bounding box center [419, 154] width 34 height 68
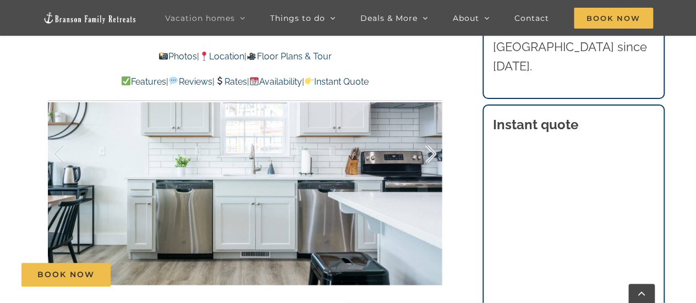
click at [434, 153] on div at bounding box center [419, 154] width 34 height 68
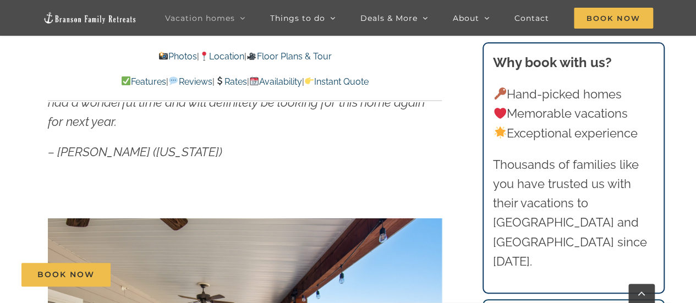
scroll to position [571, 0]
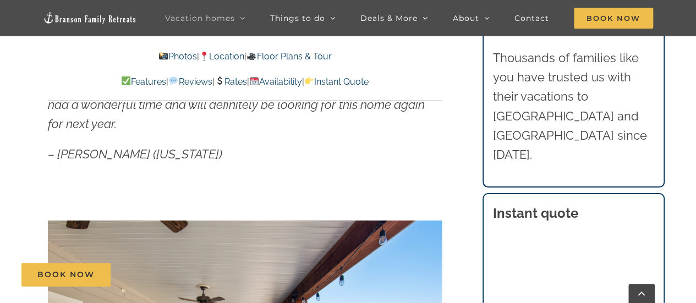
scroll to position [681, 0]
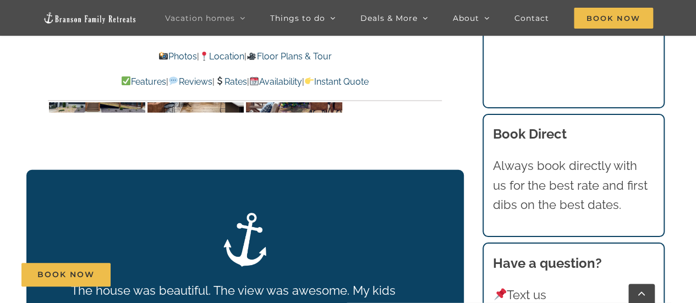
scroll to position [5640, 0]
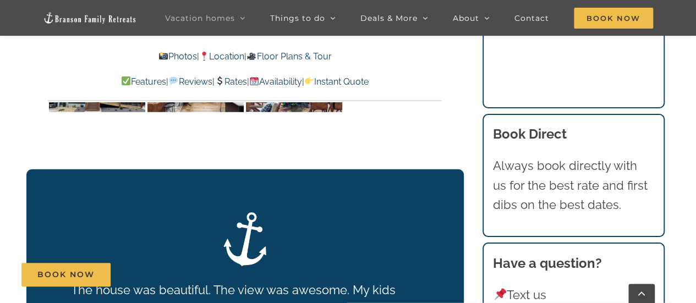
click at [228, 56] on link "Location" at bounding box center [221, 56] width 45 height 10
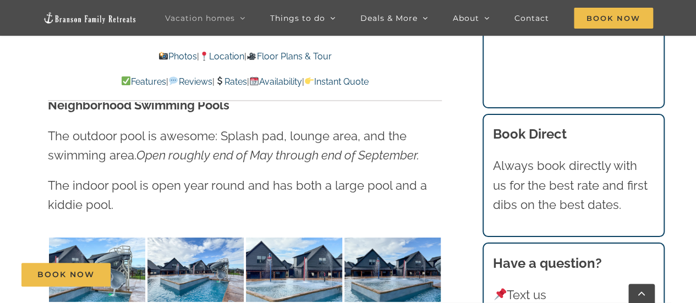
scroll to position [6109, 0]
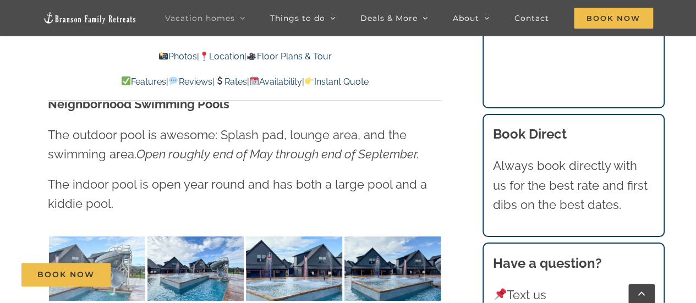
click at [95, 237] on img at bounding box center [97, 269] width 96 height 64
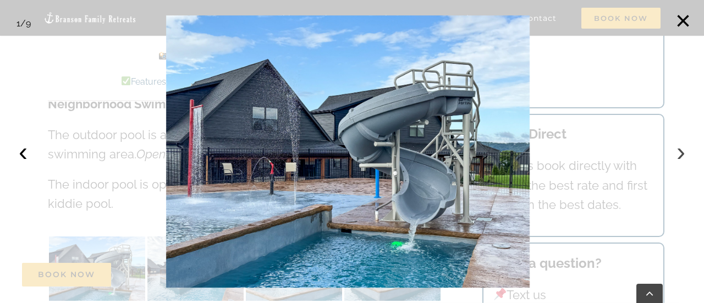
click at [682, 156] on button "›" at bounding box center [681, 152] width 24 height 24
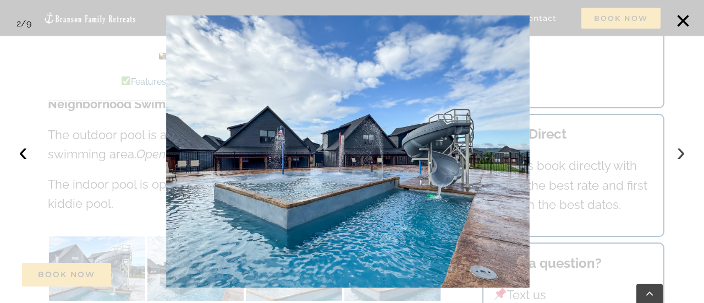
click at [682, 156] on button "›" at bounding box center [681, 152] width 24 height 24
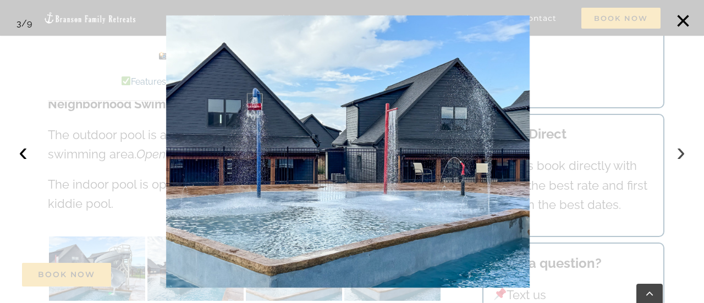
click at [682, 156] on button "›" at bounding box center [681, 152] width 24 height 24
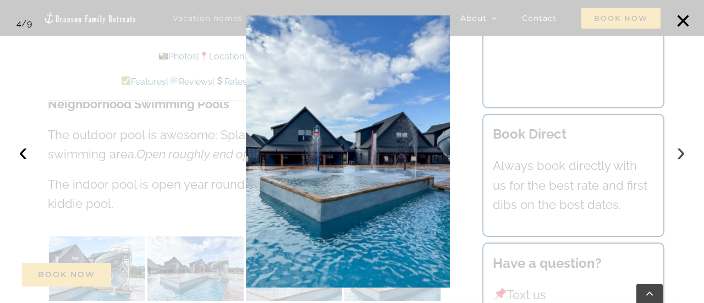
click at [682, 156] on button "›" at bounding box center [681, 152] width 24 height 24
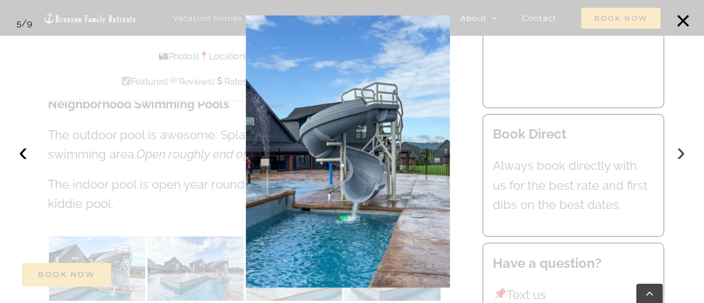
click at [682, 156] on button "›" at bounding box center [681, 152] width 24 height 24
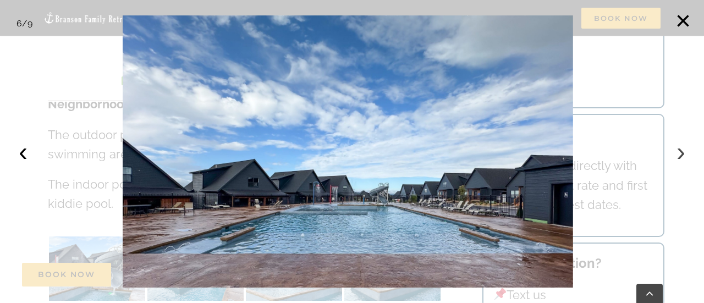
click at [682, 156] on button "›" at bounding box center [681, 152] width 24 height 24
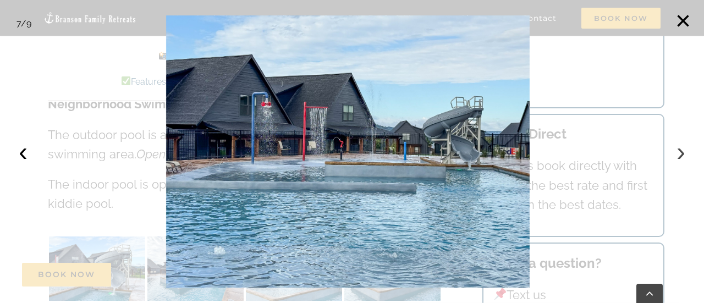
click at [682, 156] on button "›" at bounding box center [681, 152] width 24 height 24
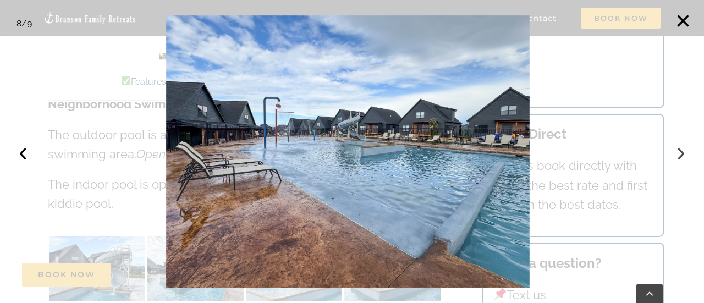
click at [682, 156] on button "›" at bounding box center [681, 152] width 24 height 24
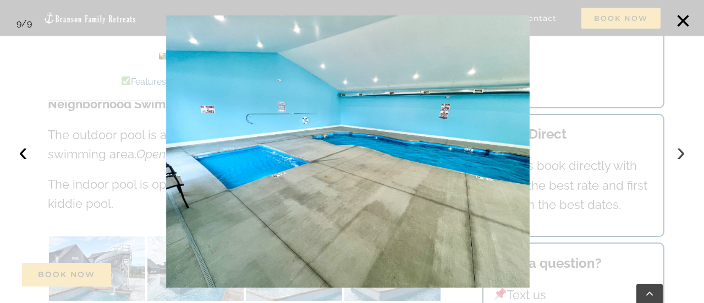
click at [682, 156] on button "›" at bounding box center [681, 152] width 24 height 24
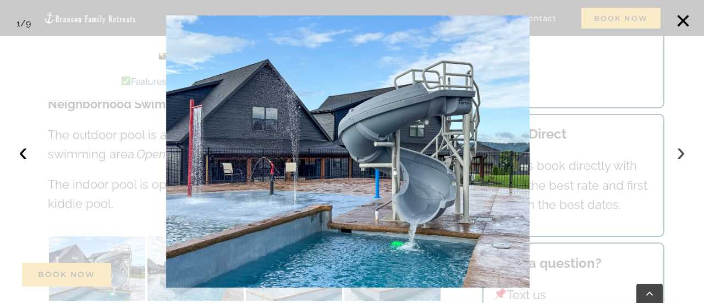
click at [682, 156] on button "›" at bounding box center [681, 152] width 24 height 24
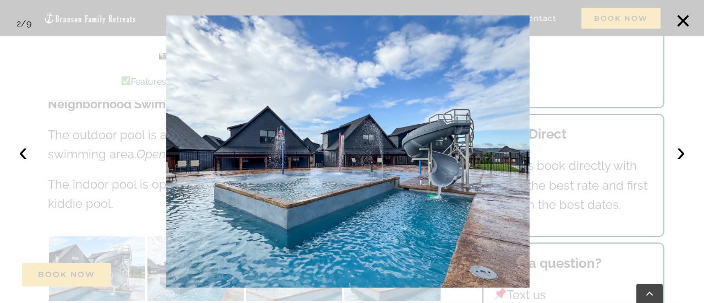
click at [600, 71] on div at bounding box center [352, 151] width 704 height 303
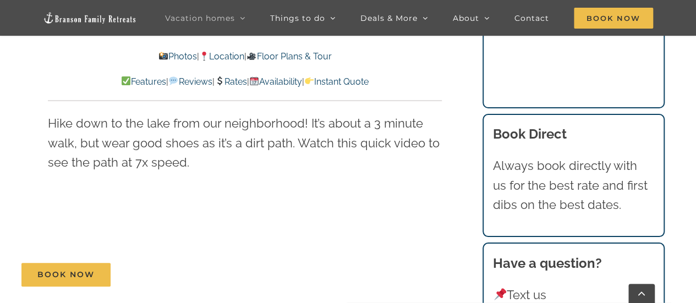
scroll to position [6505, 0]
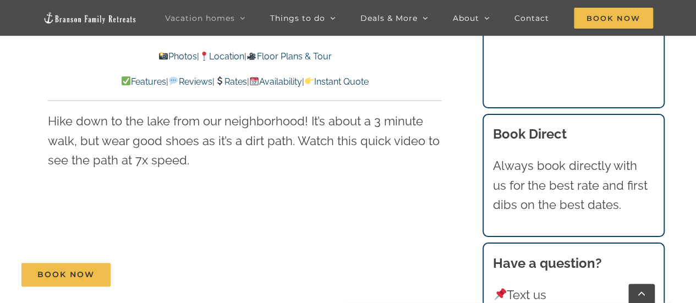
click at [356, 282] on div "Book Now" at bounding box center [355, 275] width 669 height 24
click at [362, 282] on div "Book Now" at bounding box center [355, 275] width 669 height 24
click at [355, 280] on div "Book Now" at bounding box center [355, 275] width 669 height 24
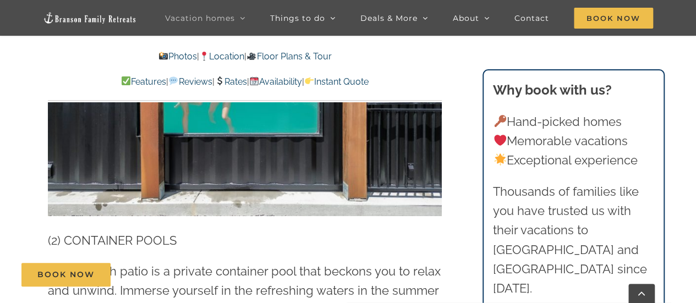
scroll to position [2035, 0]
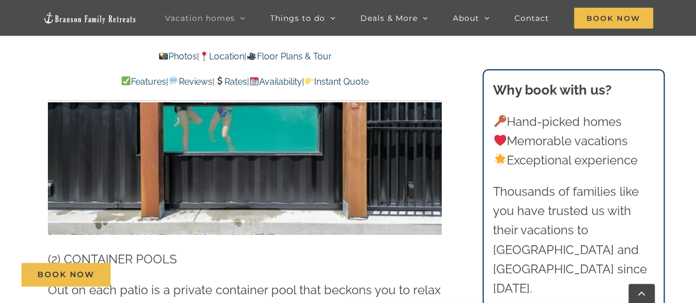
click at [296, 80] on link "Availability" at bounding box center [275, 81] width 53 height 10
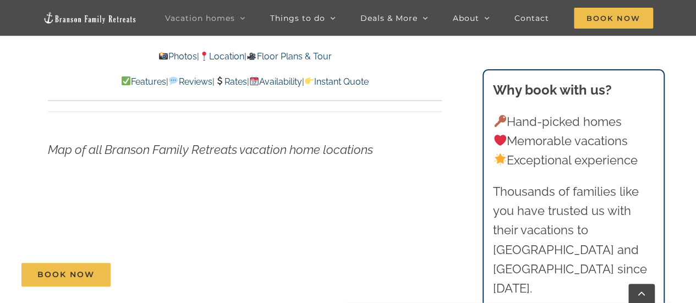
scroll to position [7404, 0]
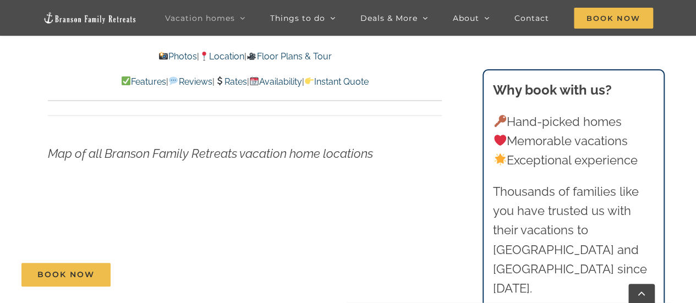
click at [442, 217] on div "Map of all Branson Family Retreats vacation home locations" at bounding box center [245, 250] width 438 height 326
click at [298, 82] on link "Availability" at bounding box center [275, 81] width 53 height 10
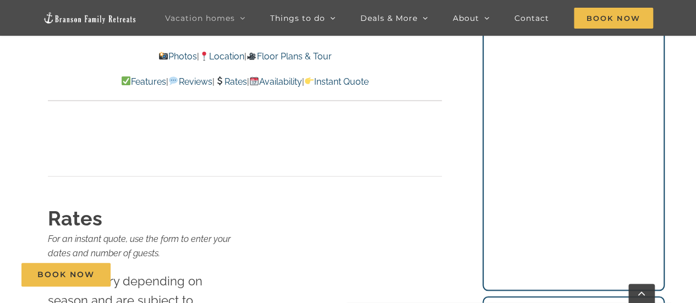
scroll to position [10623, 0]
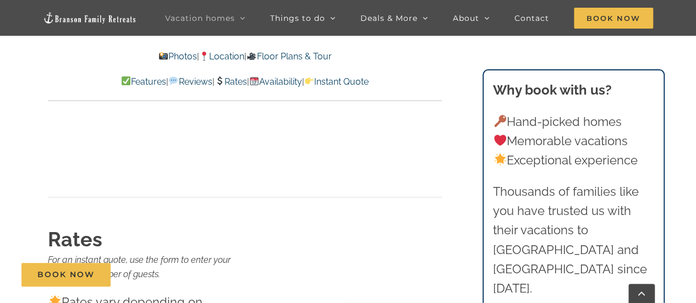
click at [232, 79] on link "Rates" at bounding box center [231, 81] width 32 height 10
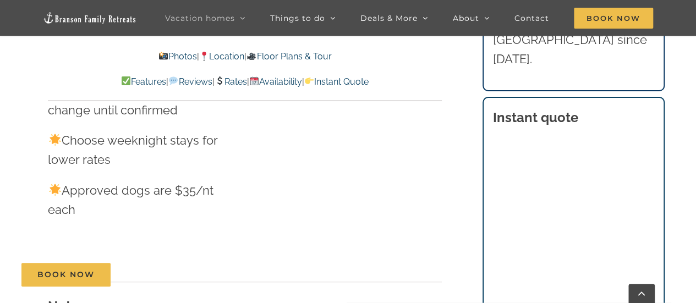
scroll to position [10854, 0]
click at [498, 284] on div "Book Now" at bounding box center [355, 275] width 669 height 24
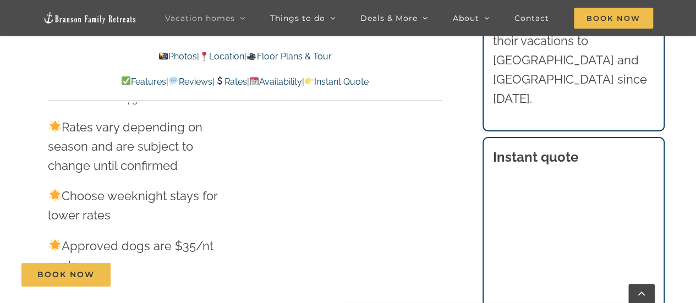
scroll to position [10797, 0]
click at [523, 284] on div "Book Now" at bounding box center [355, 275] width 669 height 24
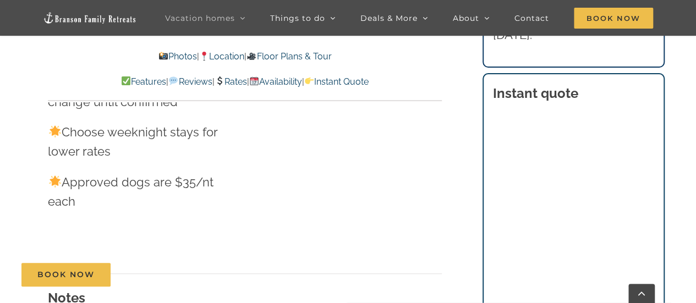
scroll to position [10863, 0]
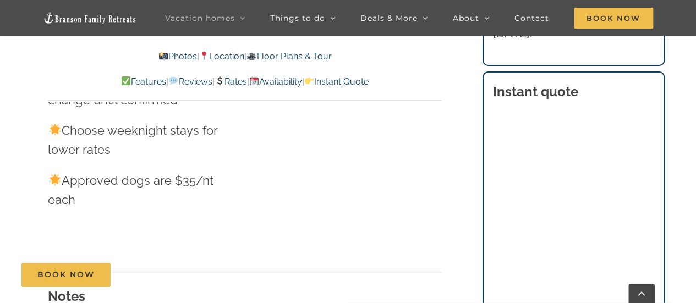
click at [563, 283] on div "Book Now" at bounding box center [355, 275] width 669 height 24
click at [591, 282] on div "Book Now" at bounding box center [355, 275] width 669 height 24
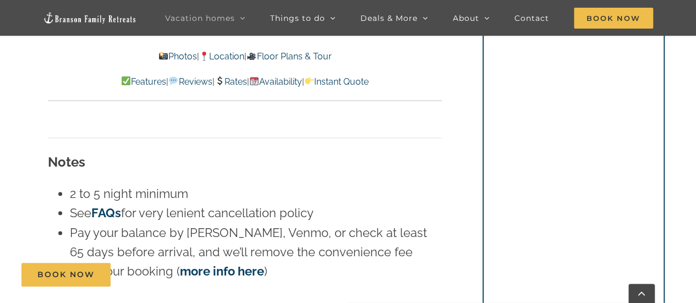
scroll to position [11009, 0]
